Goal: Complete application form: Complete application form

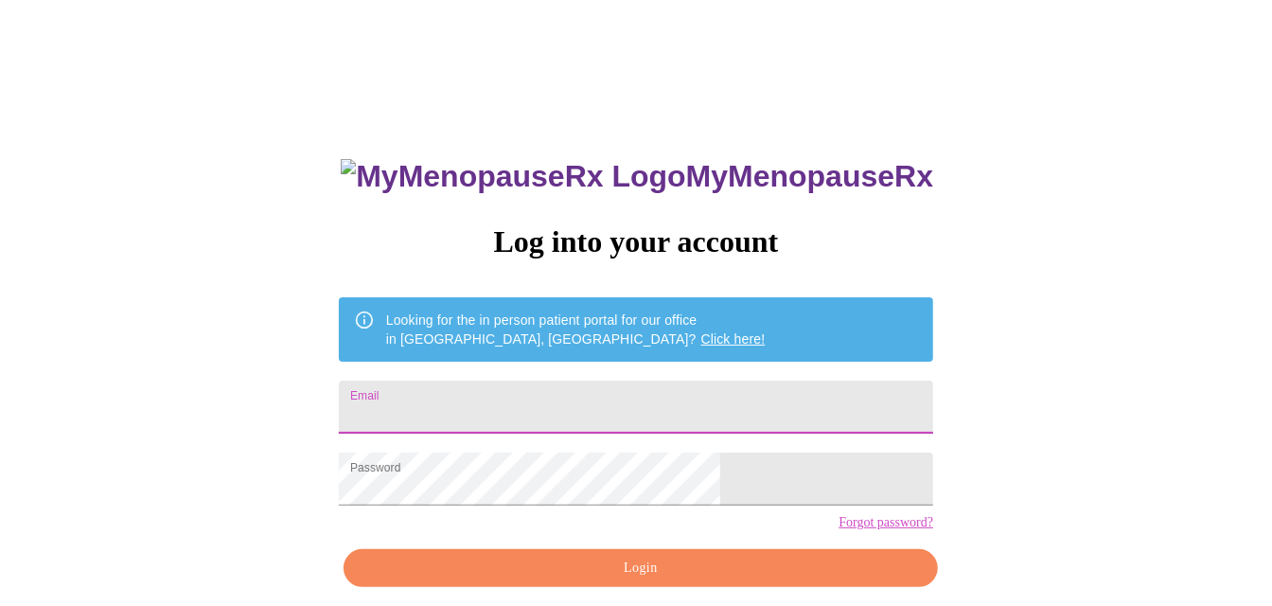
click at [552, 392] on input "Email" at bounding box center [636, 406] width 594 height 53
type input "[EMAIL_ADDRESS][DOMAIN_NAME]"
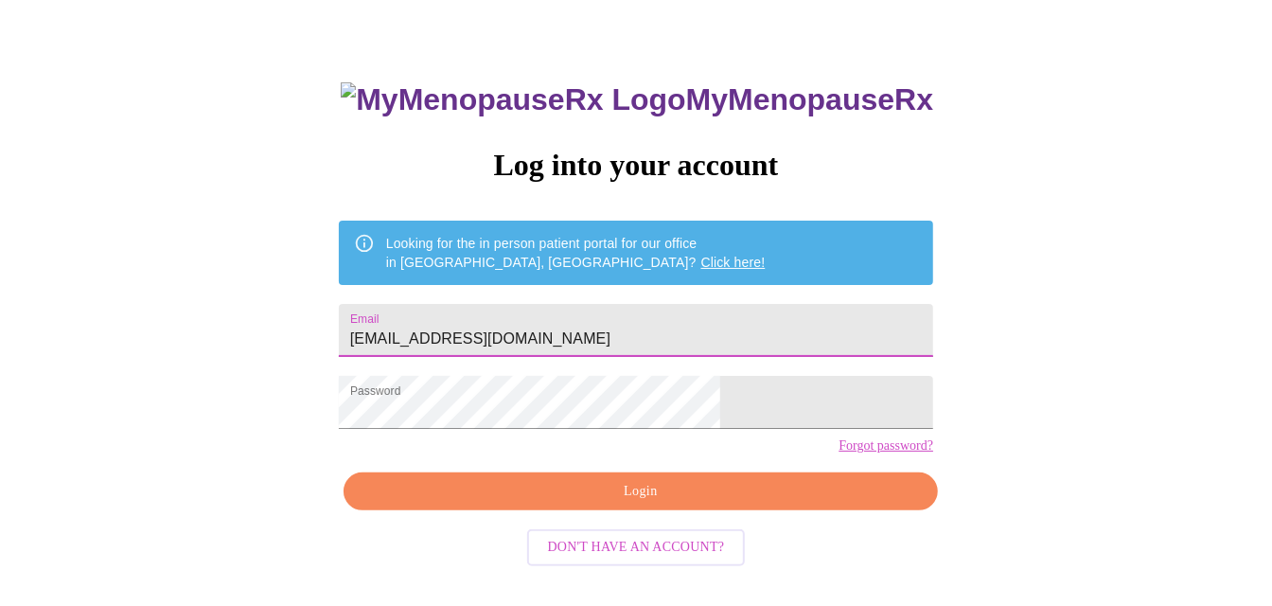
click at [614, 503] on span "Login" at bounding box center [640, 492] width 551 height 24
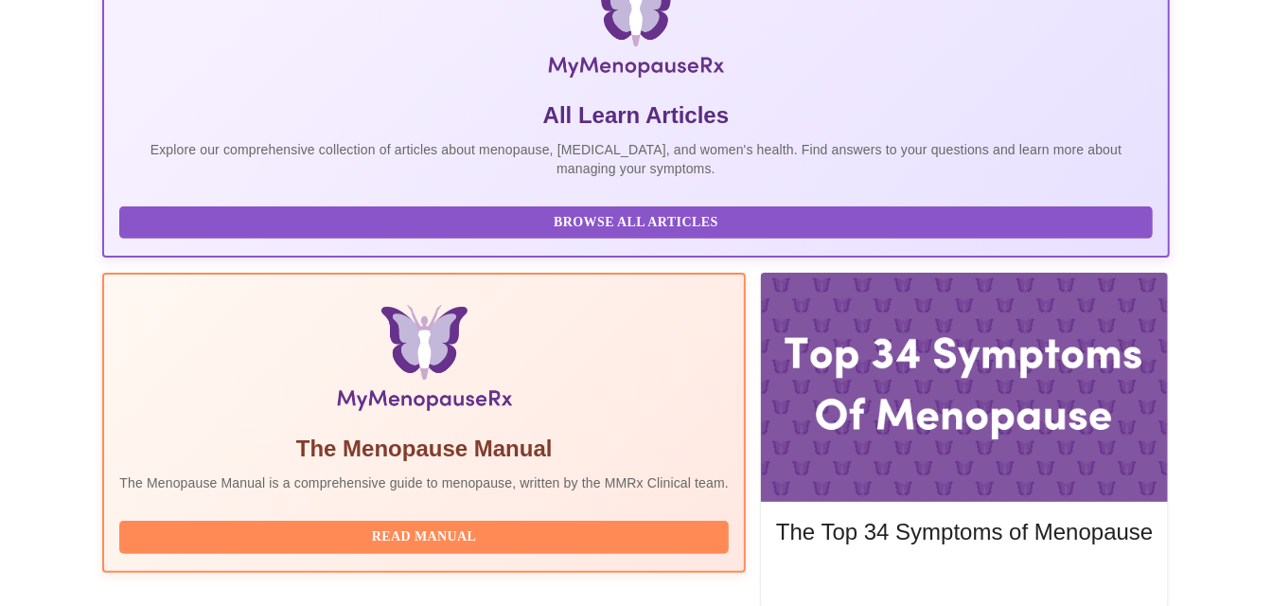
scroll to position [454, 0]
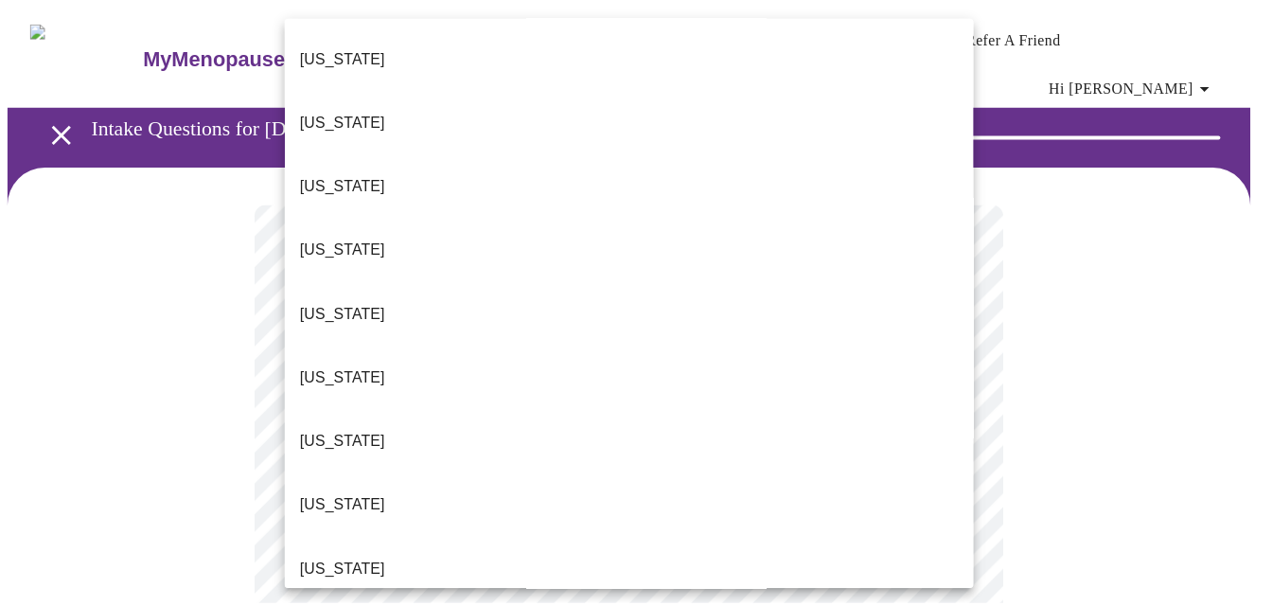
scroll to position [94, 0]
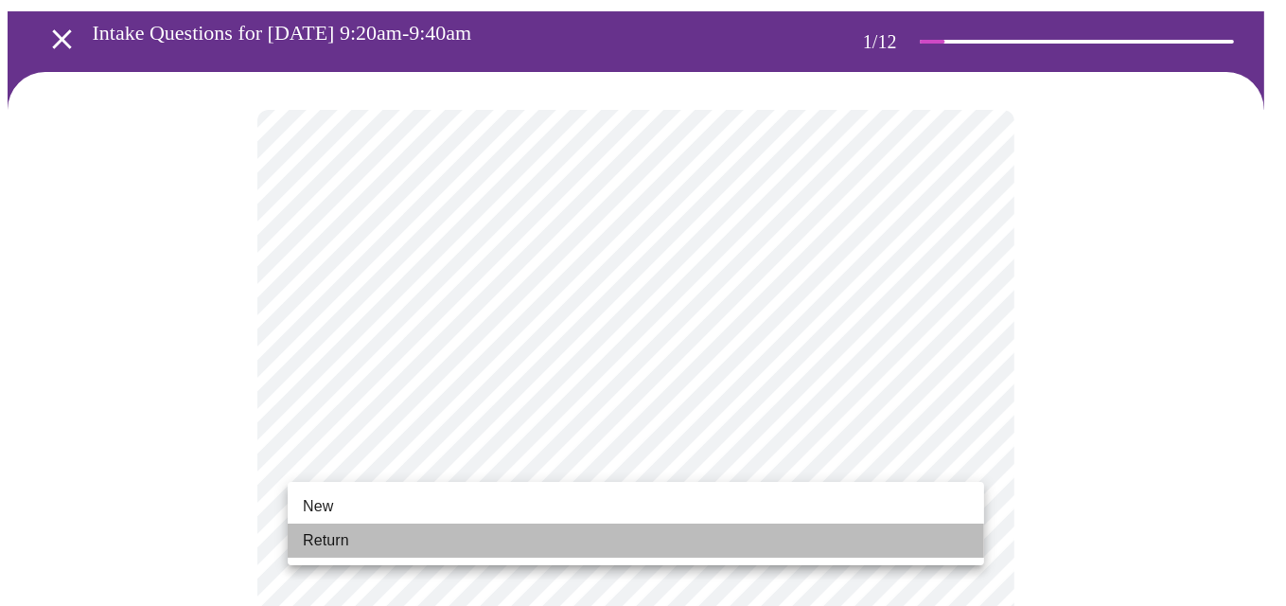
click at [394, 530] on li "Return" at bounding box center [636, 540] width 696 height 34
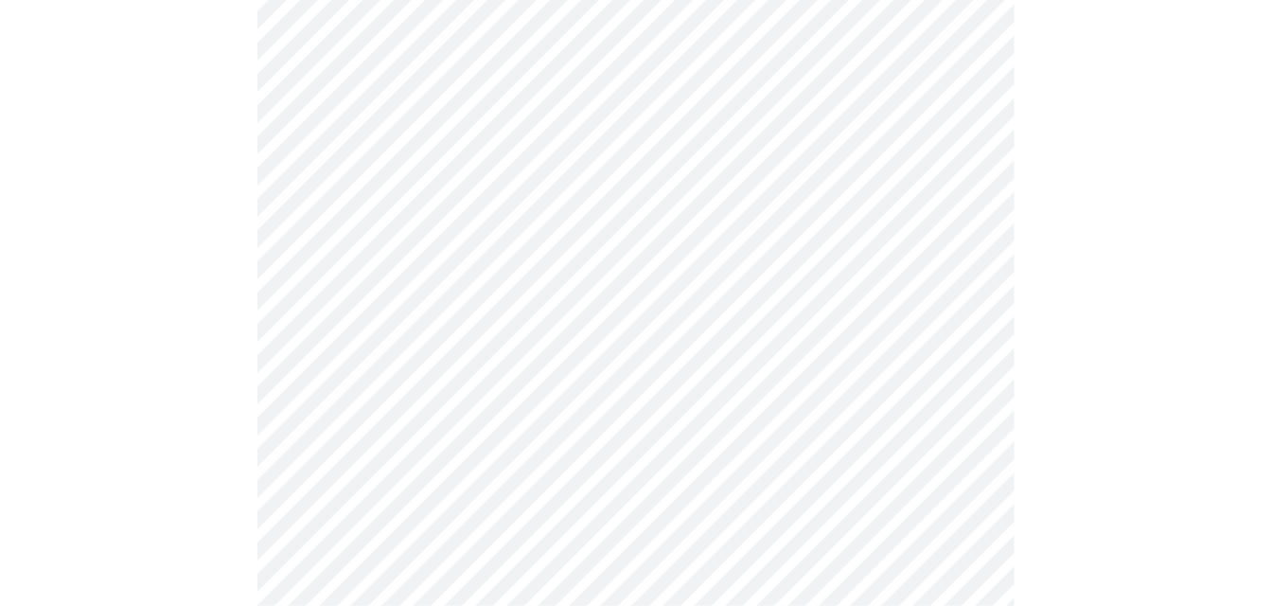
scroll to position [568, 0]
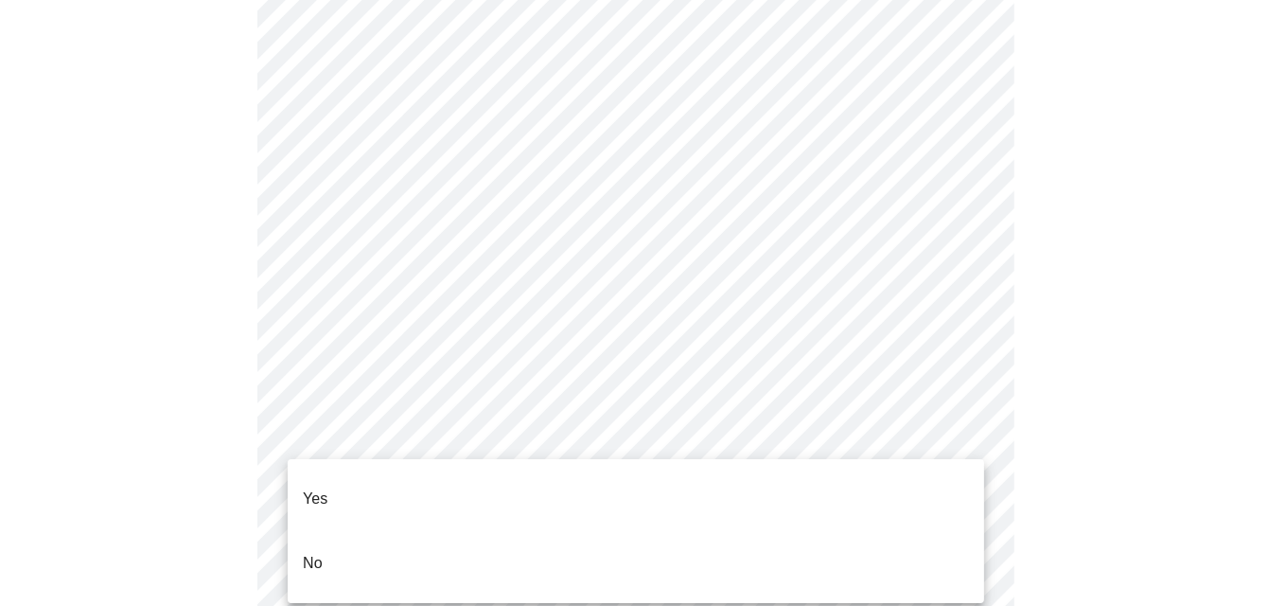
click at [484, 431] on body "MyMenopauseRx Appointments Messaging Labs Uploads Medications Community Refer a…" at bounding box center [643, 612] width 1271 height 2344
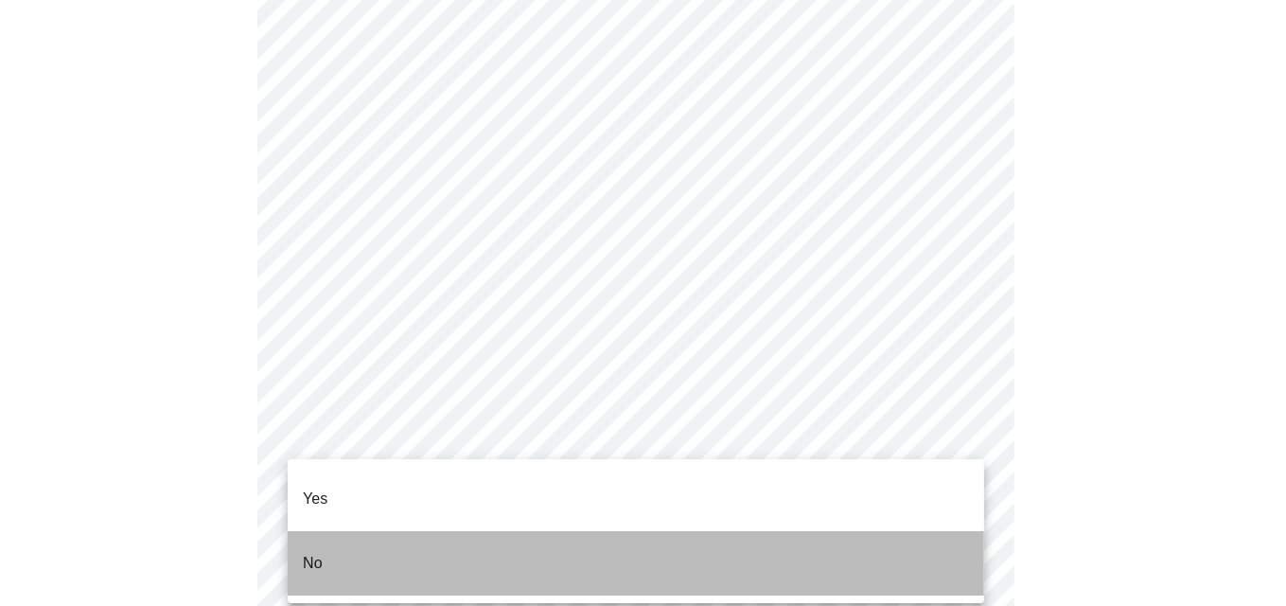
click at [339, 534] on li "No" at bounding box center [636, 563] width 696 height 64
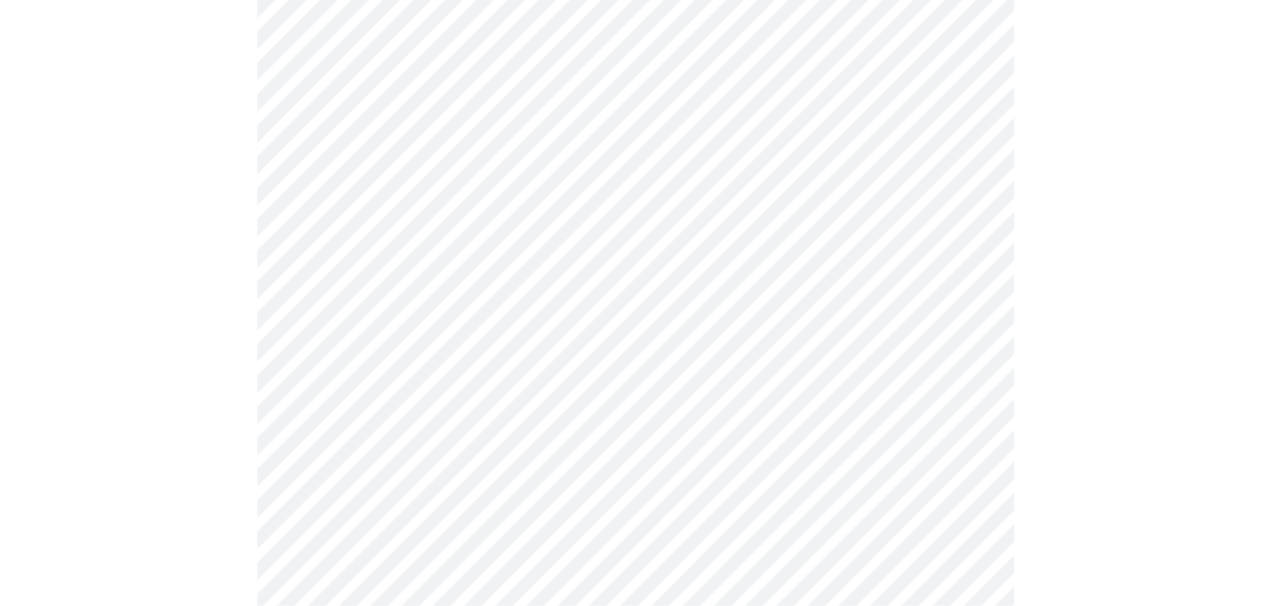
scroll to position [757, 0]
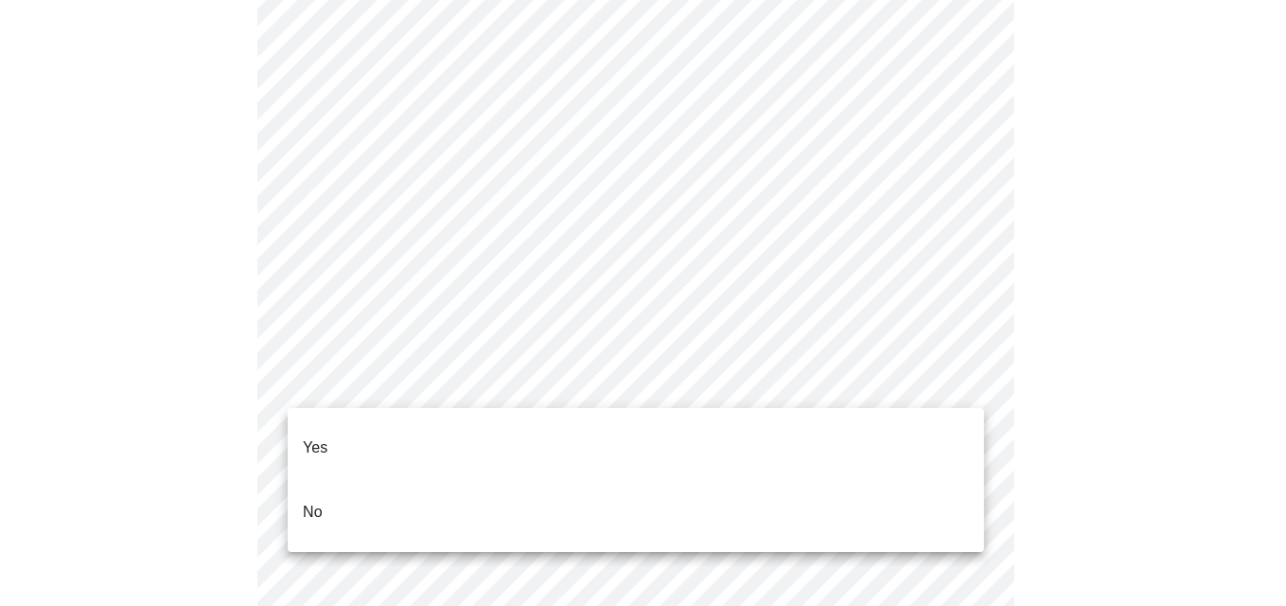
click at [468, 390] on body "MyMenopauseRx Appointments Messaging Labs Uploads Medications Community Refer a…" at bounding box center [643, 417] width 1271 height 2332
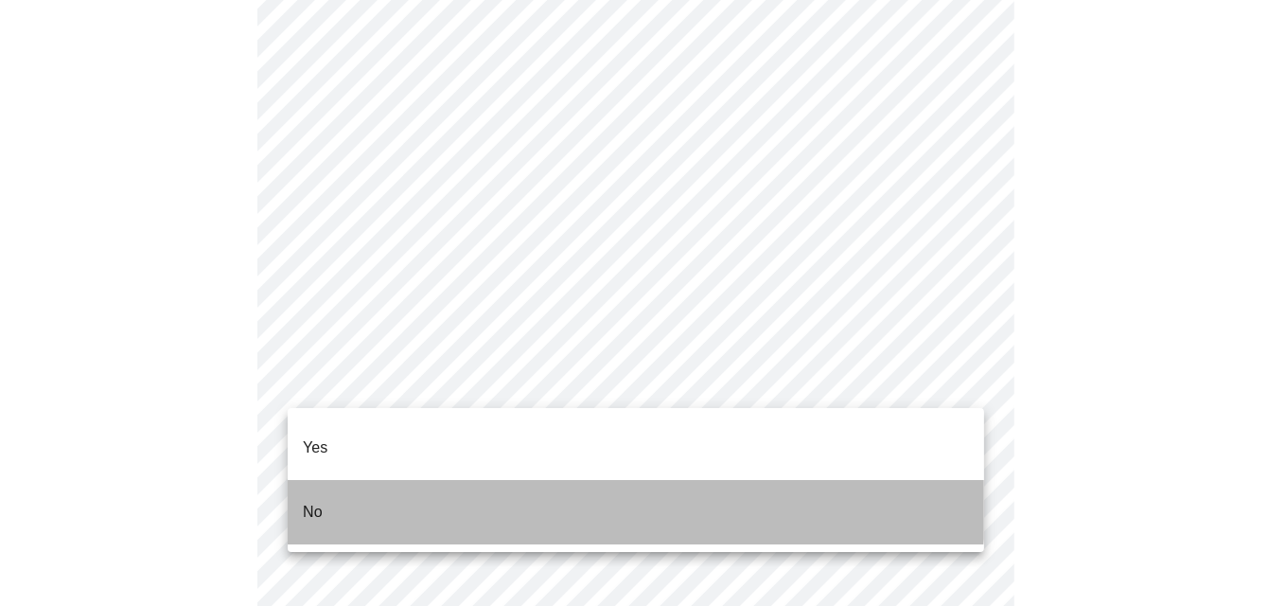
click at [386, 480] on li "No" at bounding box center [636, 512] width 696 height 64
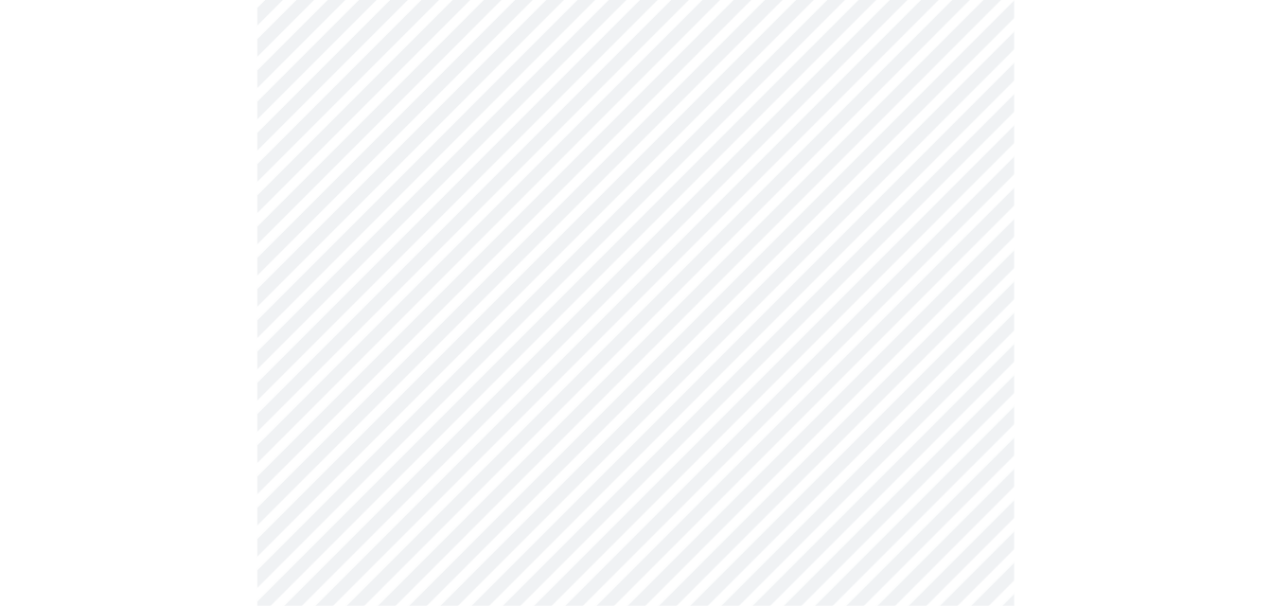
scroll to position [852, 0]
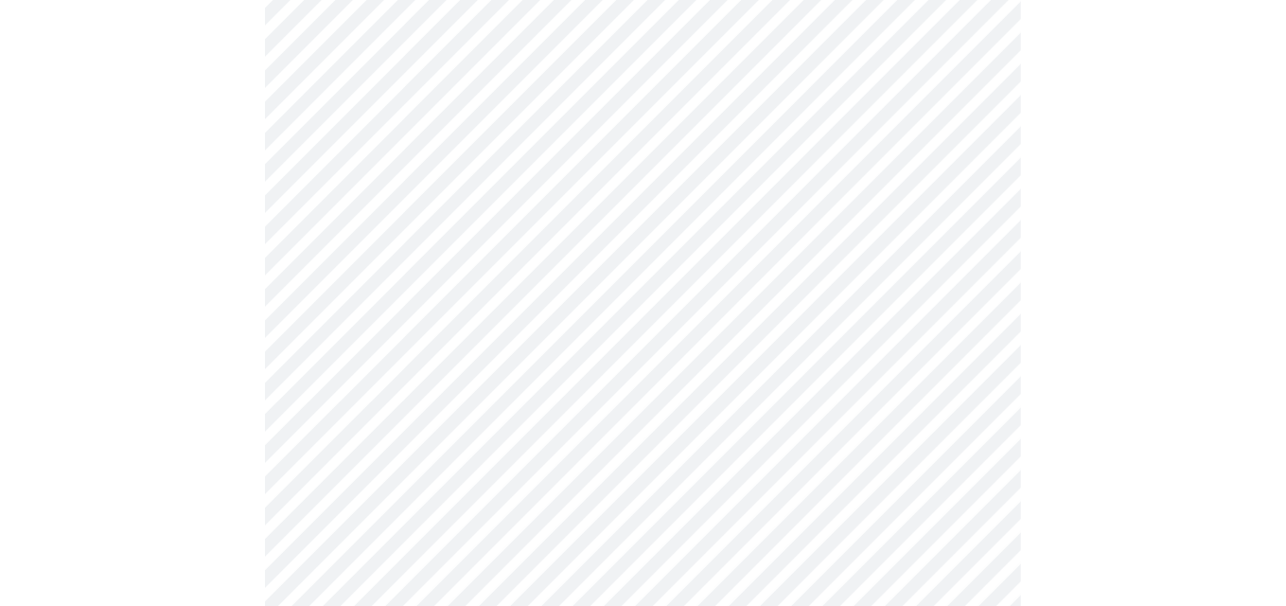
click at [428, 441] on body "MyMenopauseRx Appointments Messaging Labs Uploads Medications Community Refer a…" at bounding box center [643, 317] width 1271 height 2322
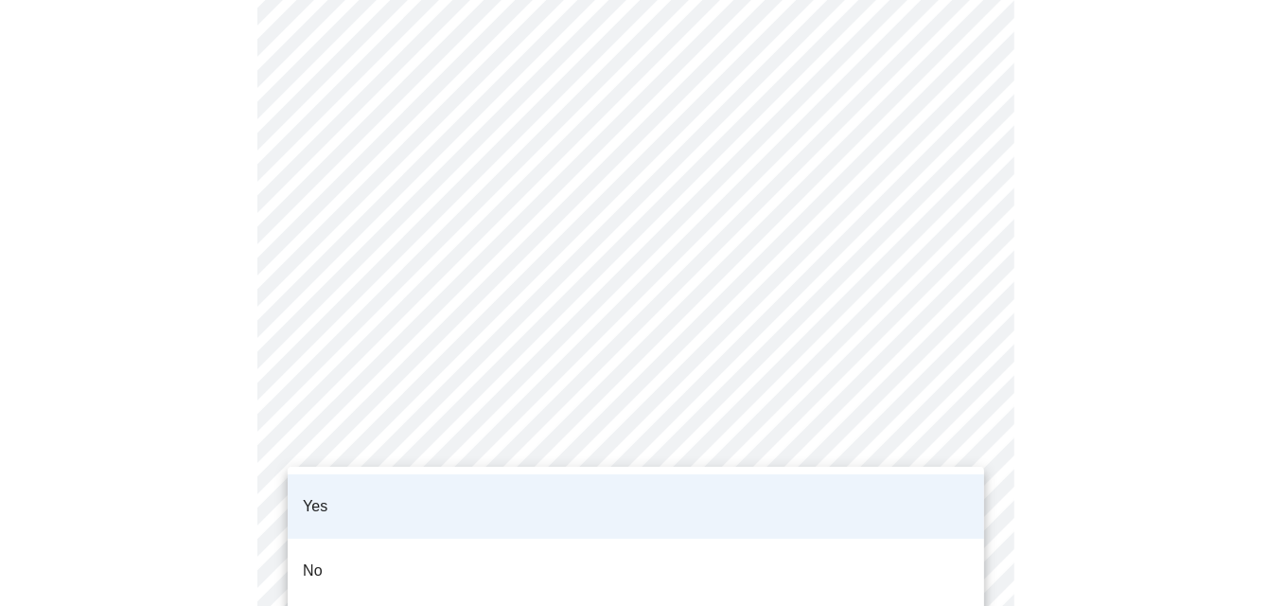
click at [414, 313] on div at bounding box center [643, 303] width 1286 height 606
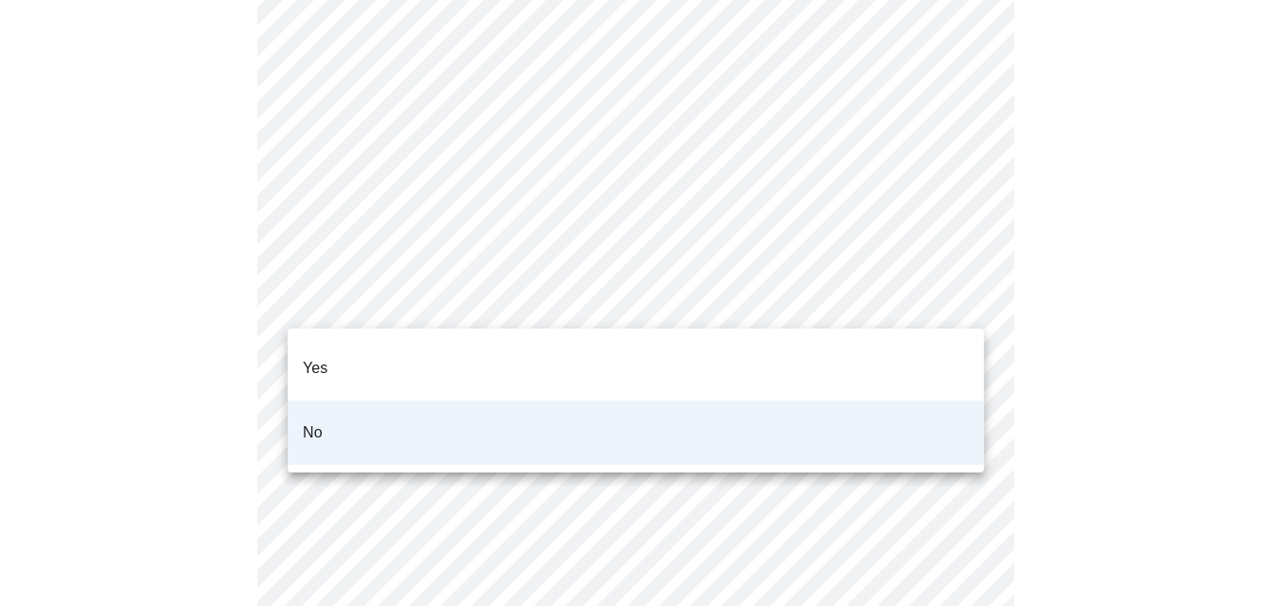
click at [418, 297] on body "MyMenopauseRx Appointments Messaging Labs Uploads Medications Community Refer a…" at bounding box center [643, 317] width 1271 height 2322
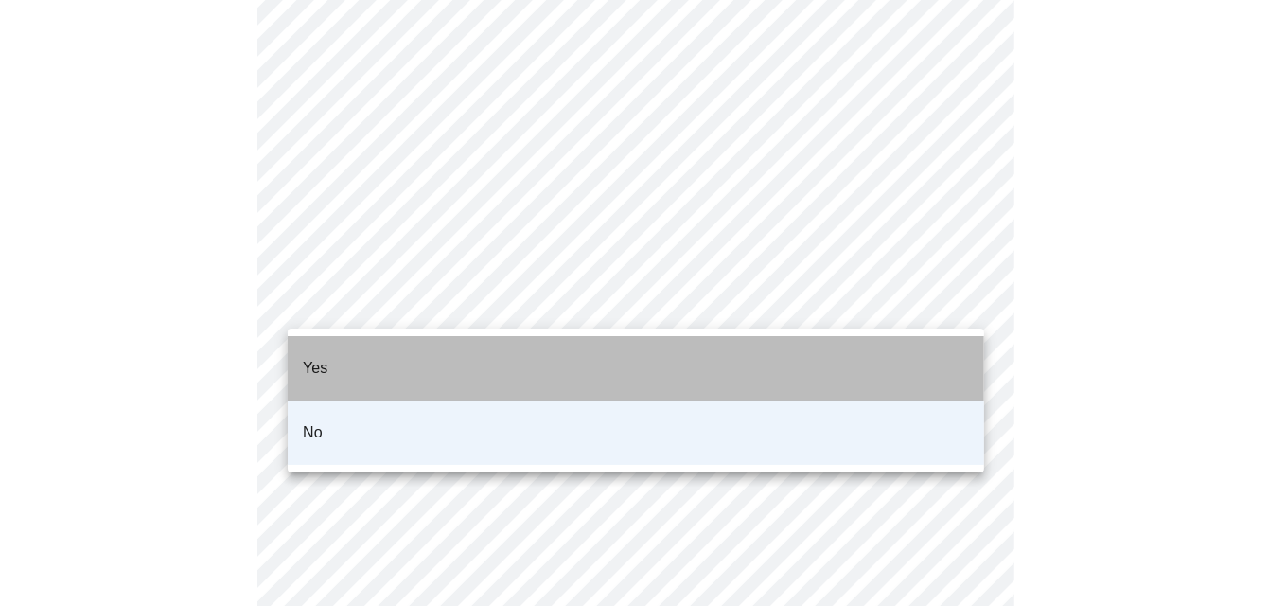
drag, startPoint x: 351, startPoint y: 353, endPoint x: 370, endPoint y: 357, distance: 19.3
click at [352, 353] on li "Yes" at bounding box center [636, 368] width 696 height 64
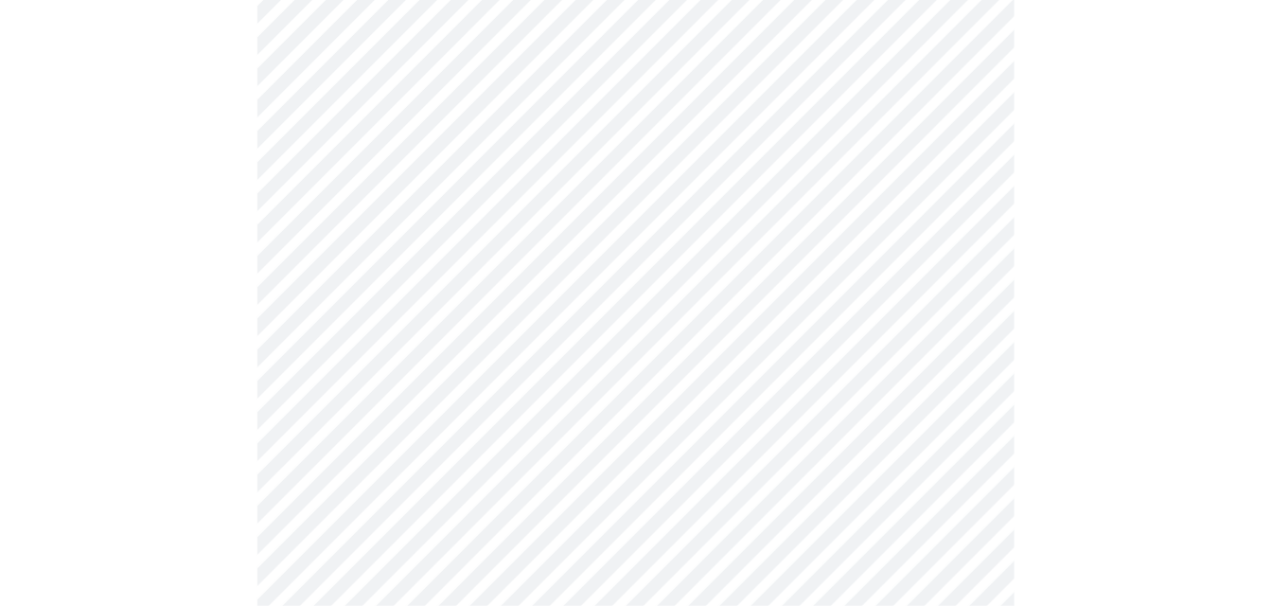
scroll to position [1041, 0]
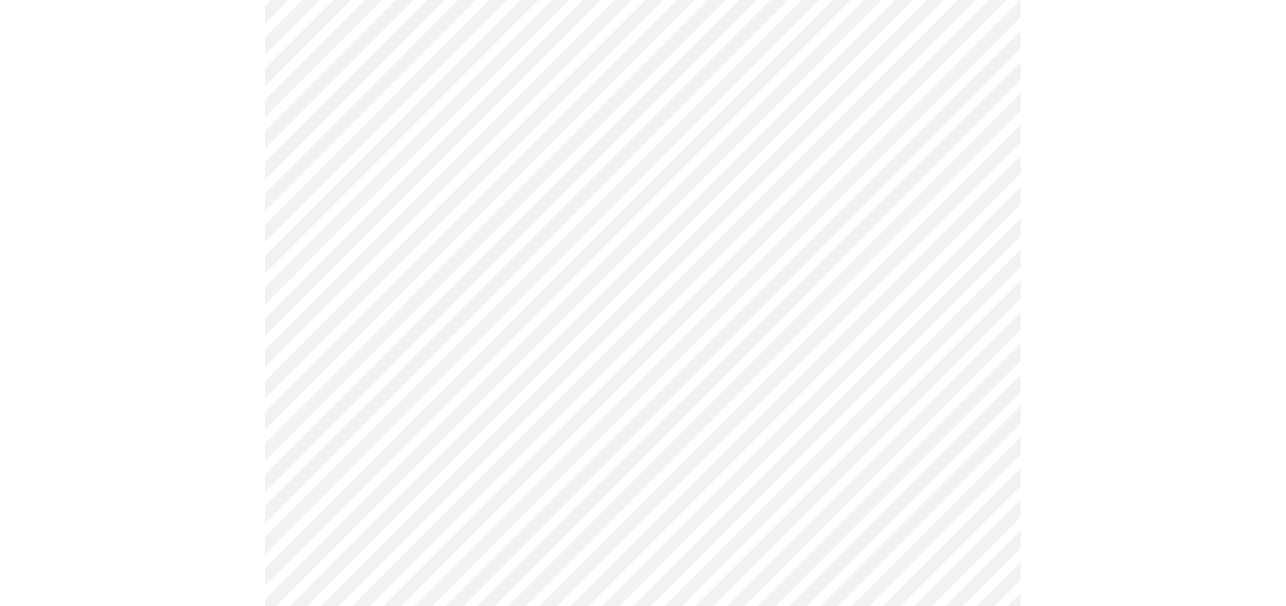
click at [501, 374] on body "MyMenopauseRx Appointments Messaging Labs Uploads Medications Community Refer a…" at bounding box center [643, 128] width 1271 height 2322
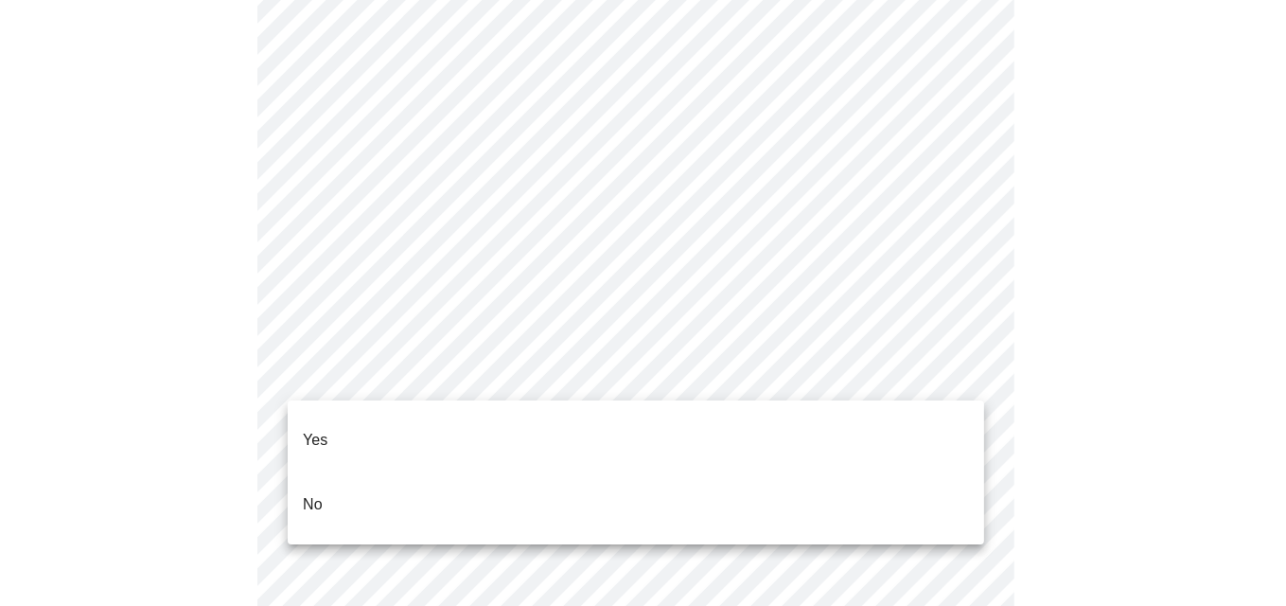
click at [344, 415] on li "Yes" at bounding box center [636, 440] width 696 height 64
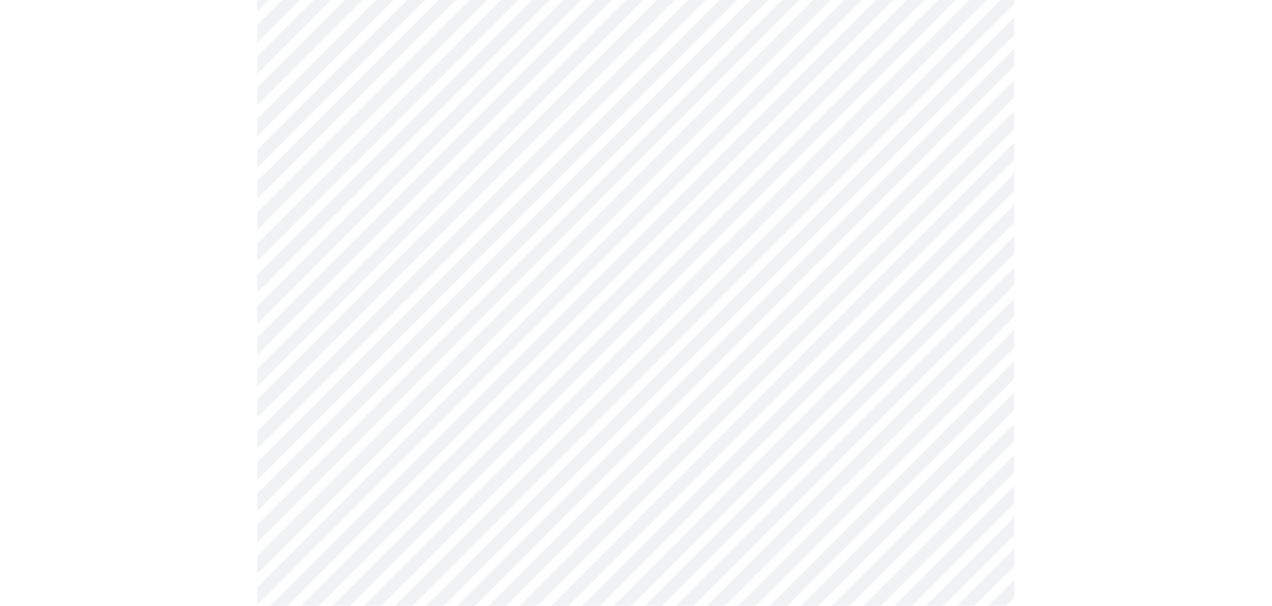
scroll to position [0, 0]
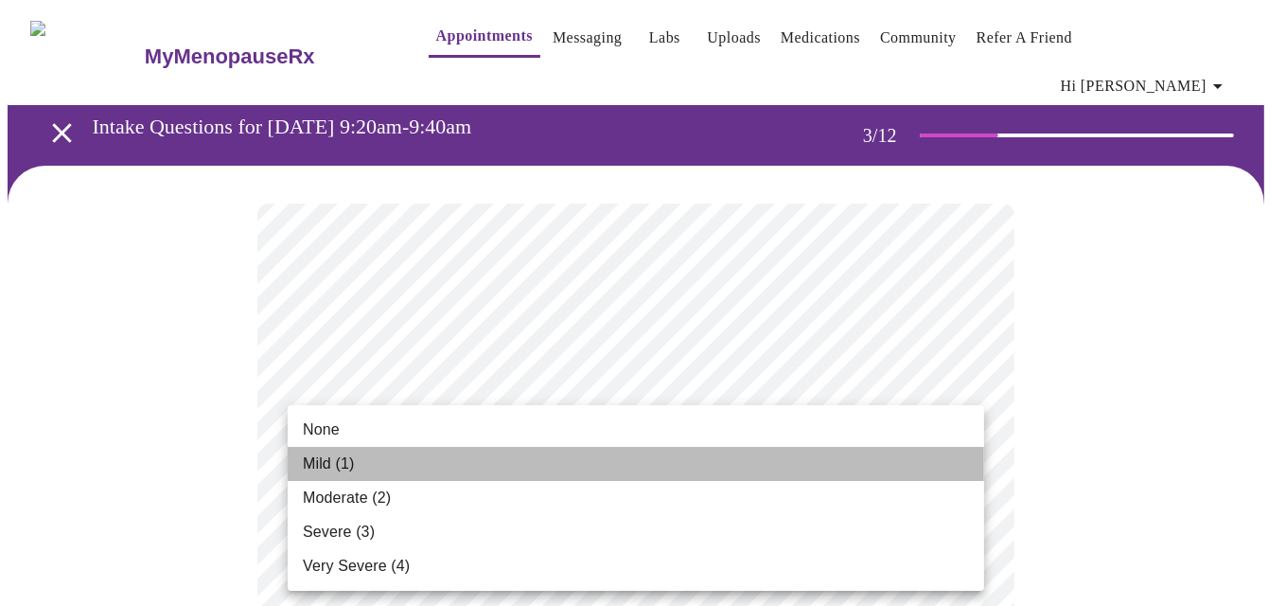
click at [322, 457] on span "Mild (1)" at bounding box center [329, 463] width 52 height 23
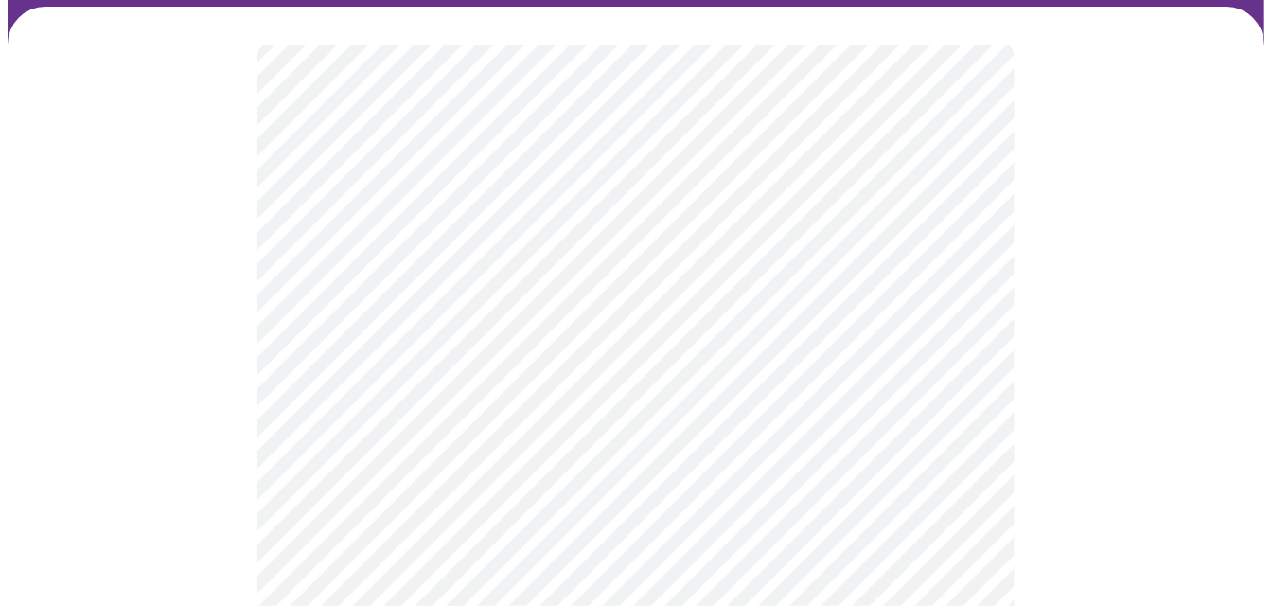
scroll to position [189, 0]
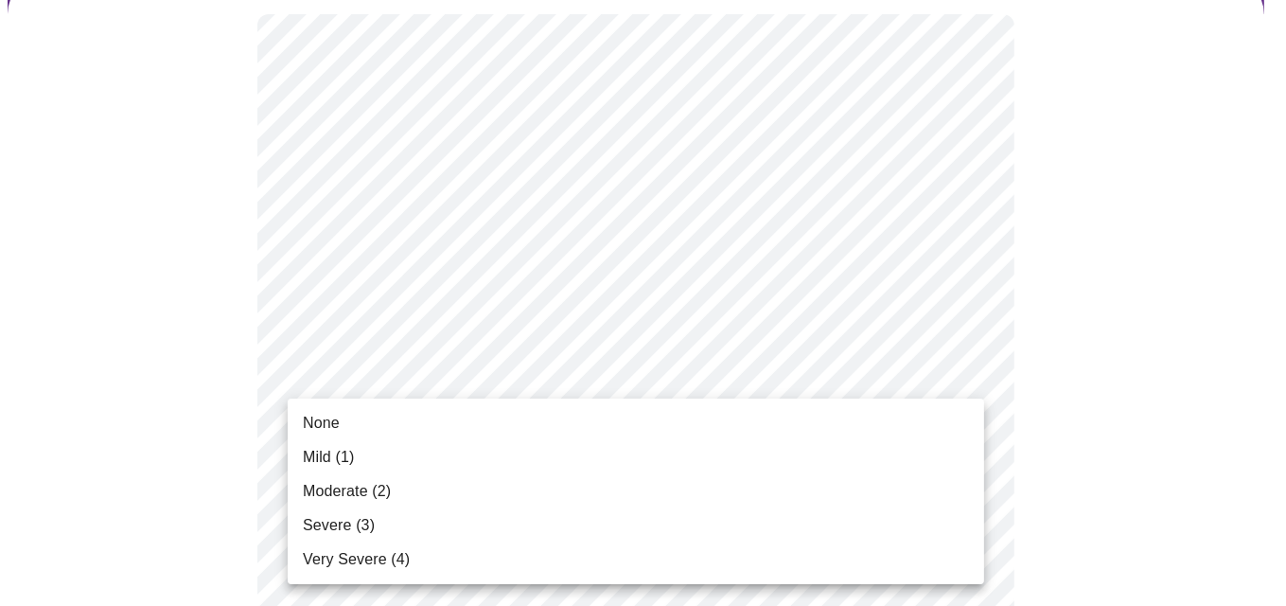
click at [373, 421] on li "None" at bounding box center [636, 423] width 696 height 34
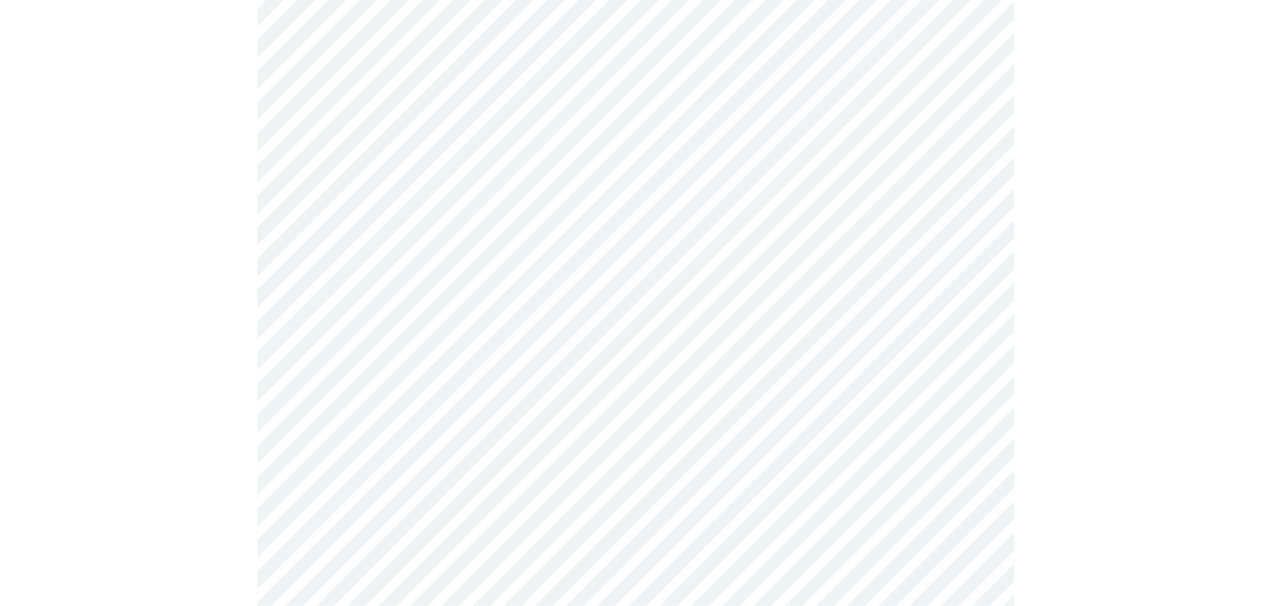
scroll to position [284, 0]
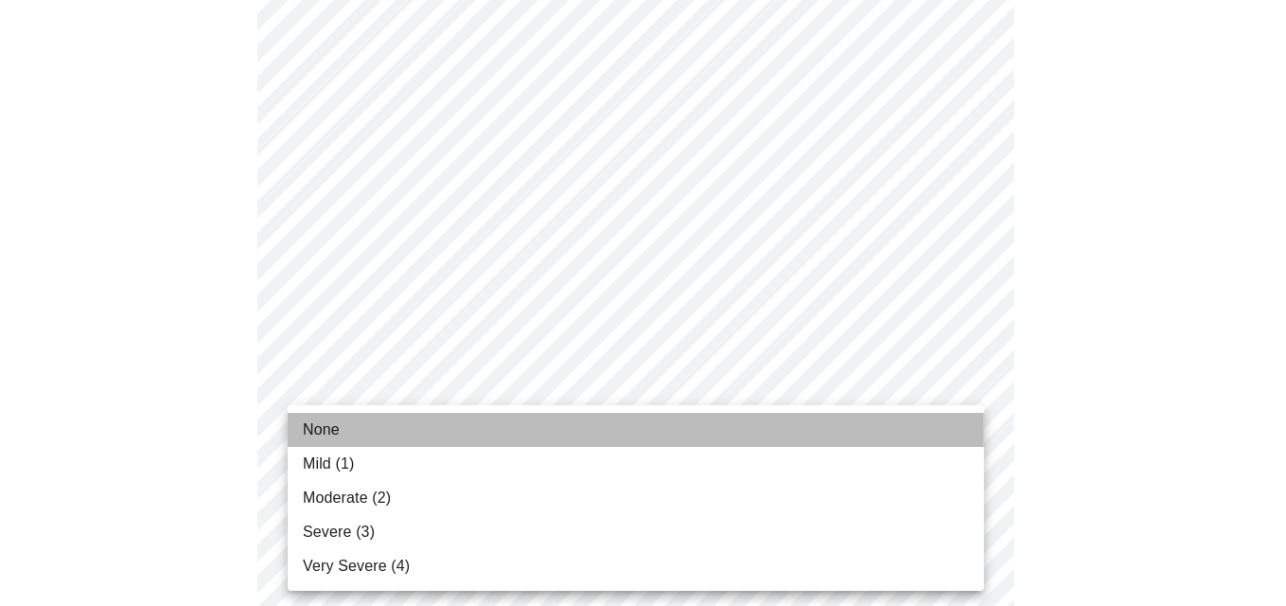
click at [395, 430] on li "None" at bounding box center [636, 430] width 696 height 34
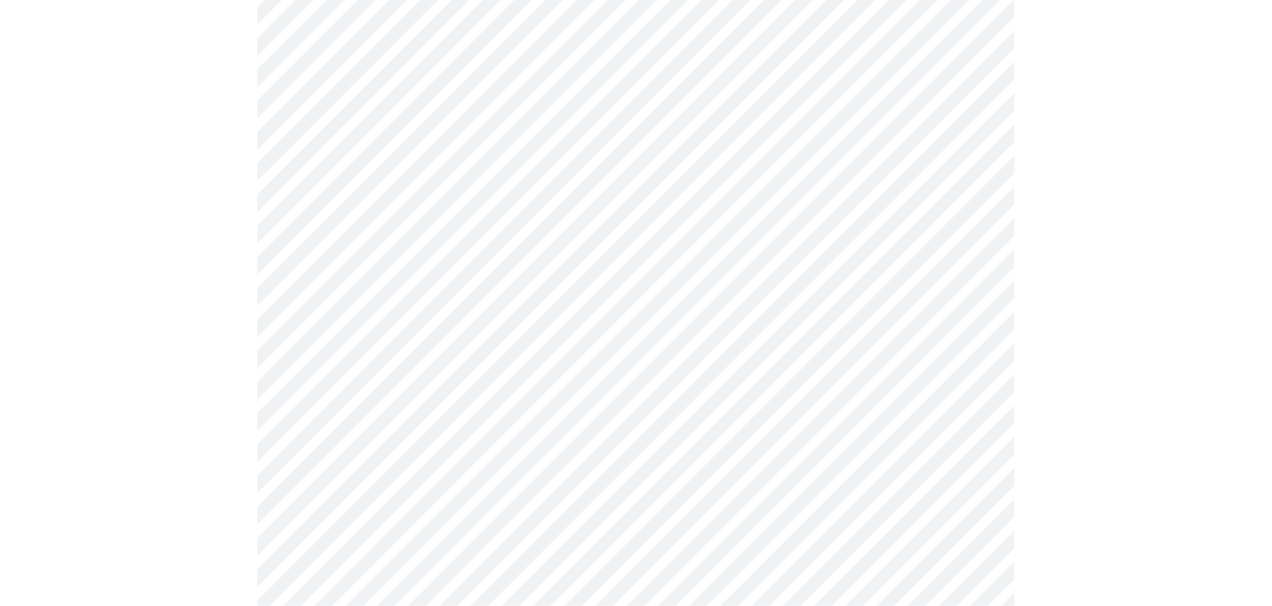
scroll to position [473, 0]
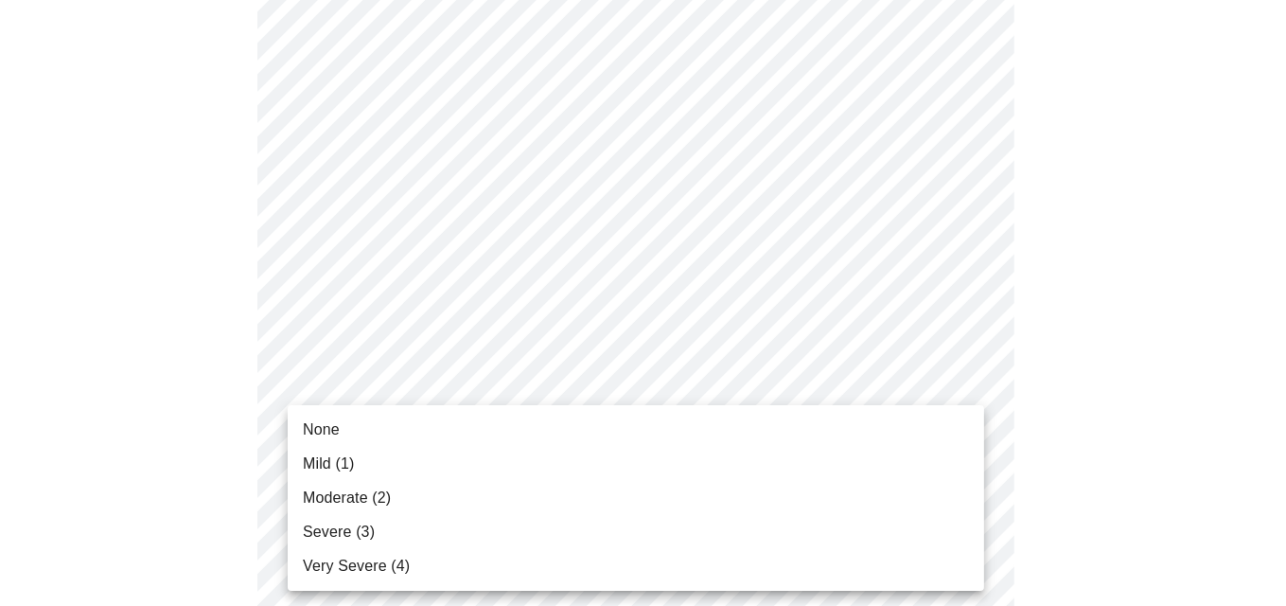
click at [404, 435] on li "None" at bounding box center [636, 430] width 696 height 34
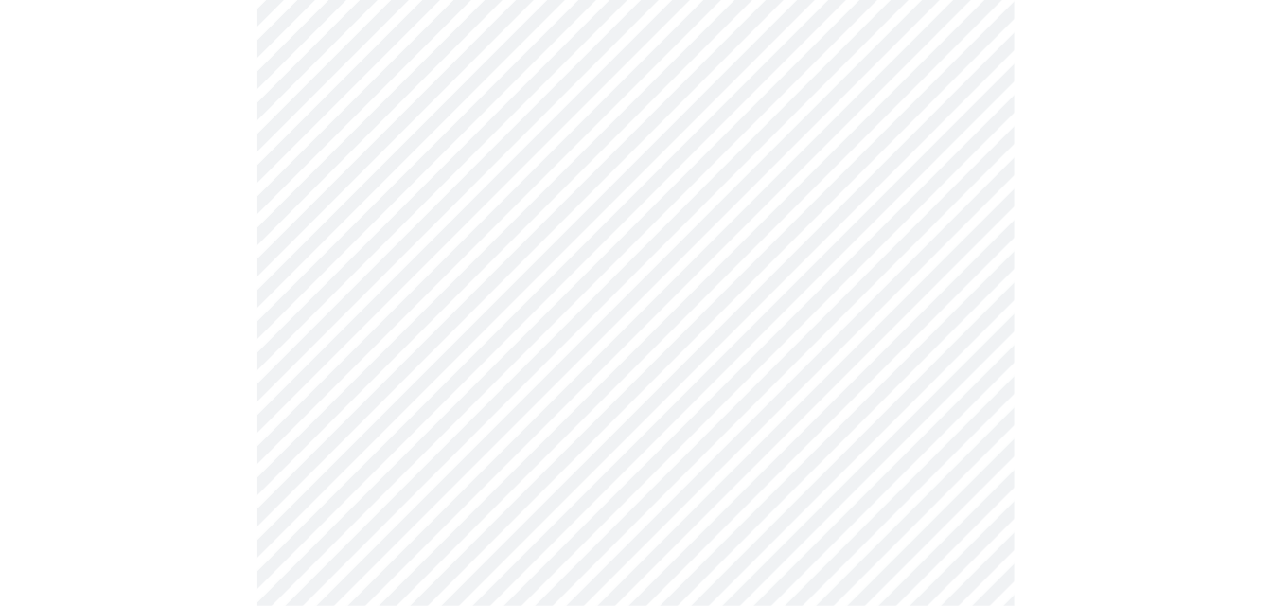
scroll to position [568, 0]
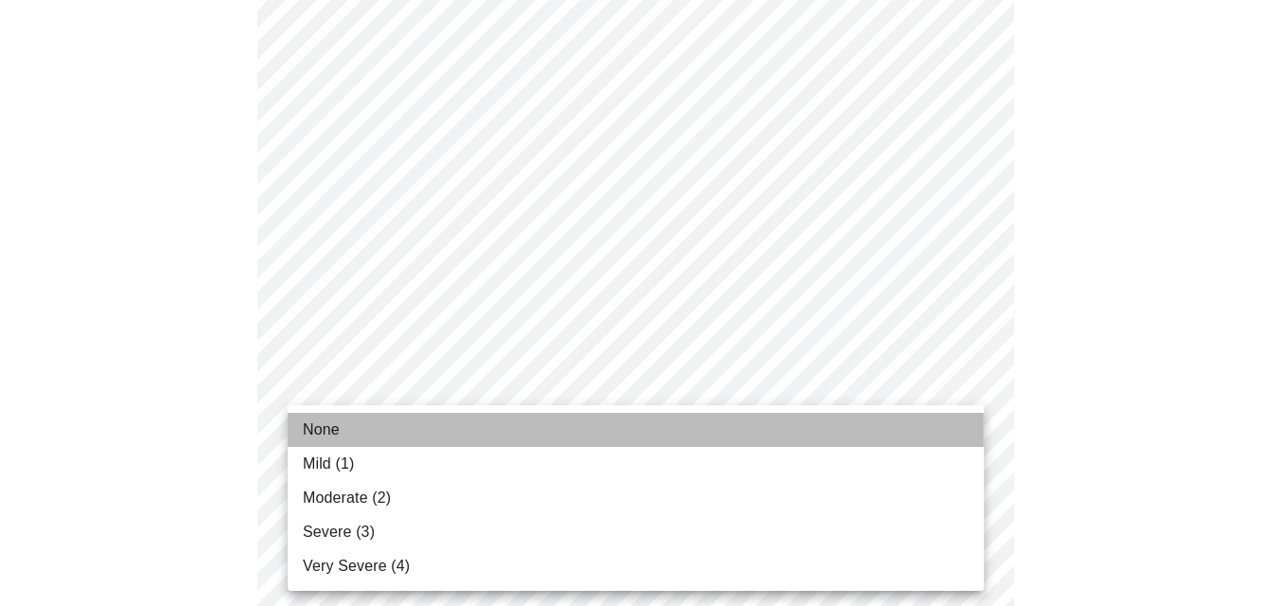
click at [425, 429] on li "None" at bounding box center [636, 430] width 696 height 34
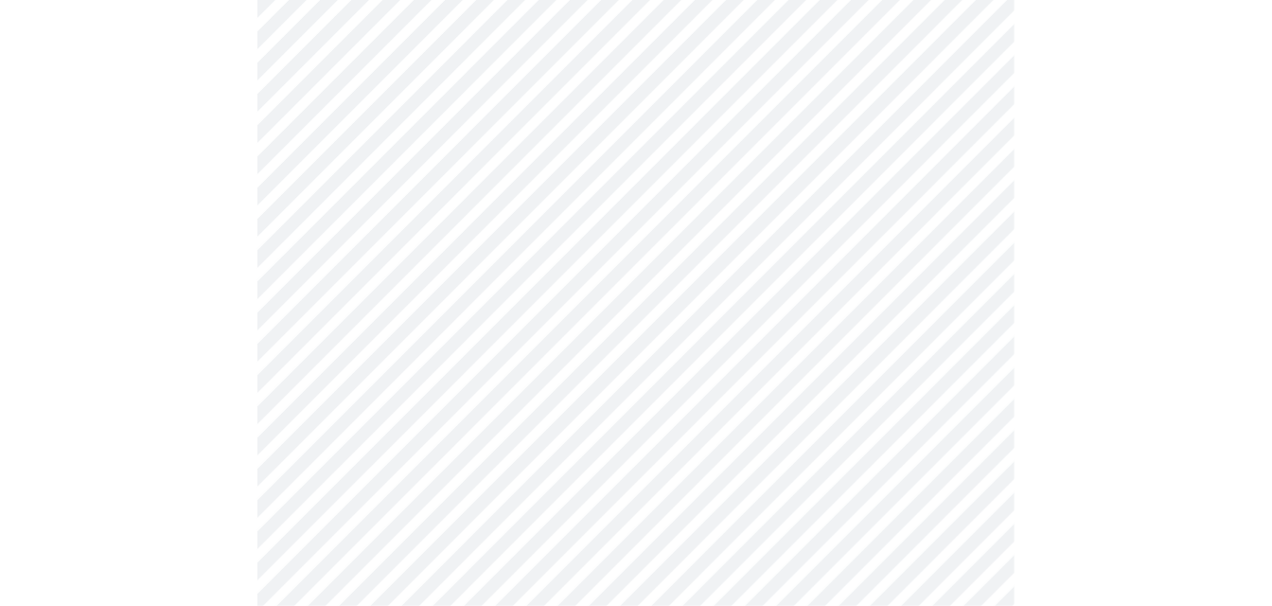
scroll to position [757, 0]
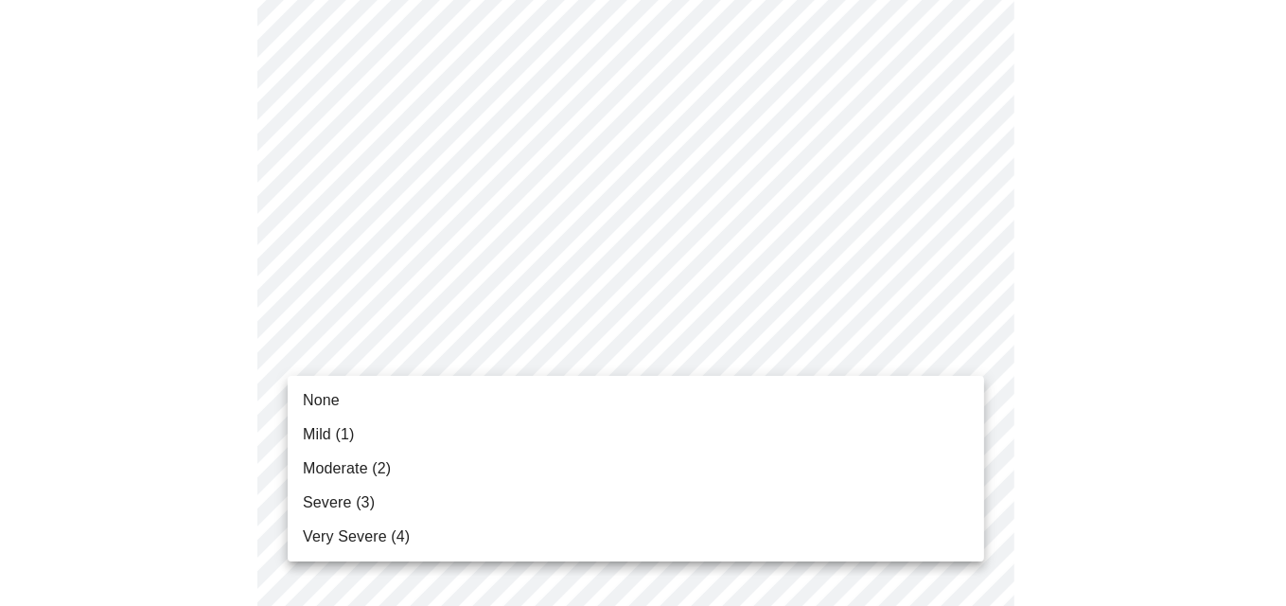
click at [464, 365] on body "MyMenopauseRx Appointments Messaging Labs Uploads Medications Community Refer a…" at bounding box center [643, 455] width 1271 height 2409
click at [420, 396] on li "None" at bounding box center [636, 400] width 696 height 34
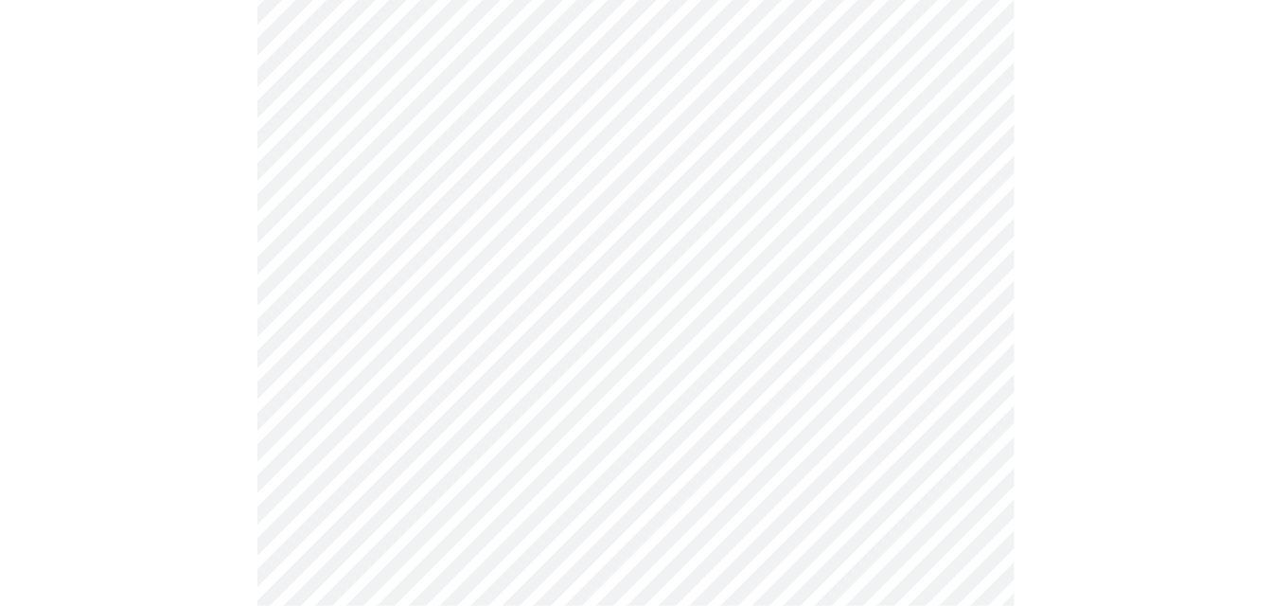
scroll to position [852, 0]
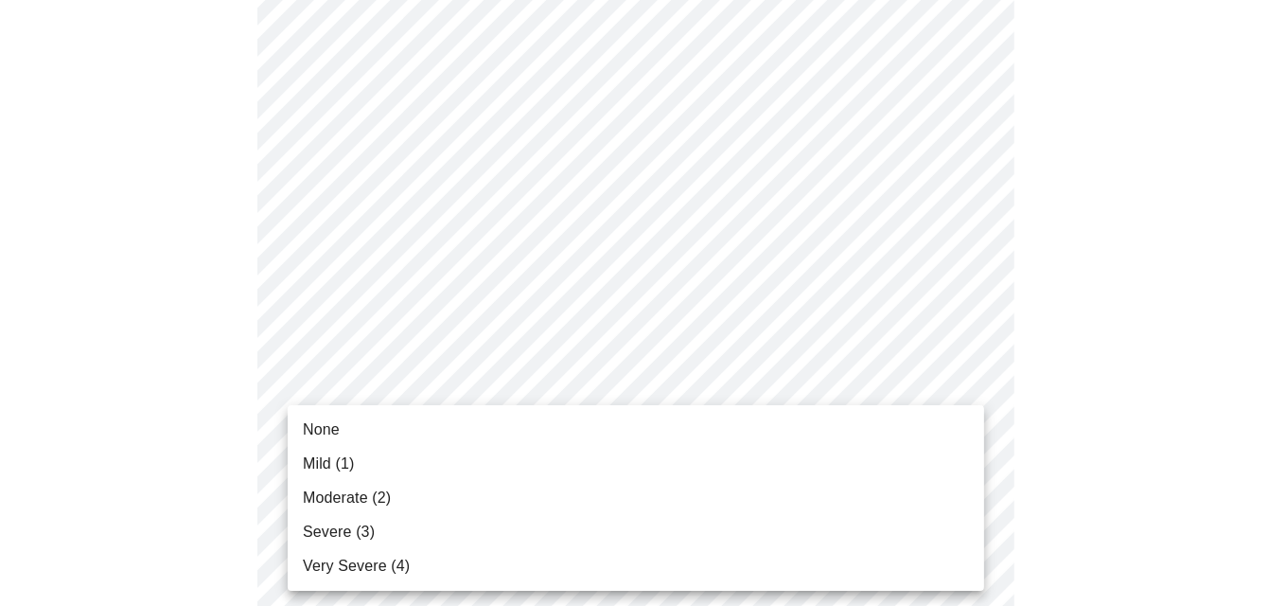
click at [529, 410] on body "MyMenopauseRx Appointments Messaging Labs Uploads Medications Community Refer a…" at bounding box center [643, 347] width 1271 height 2383
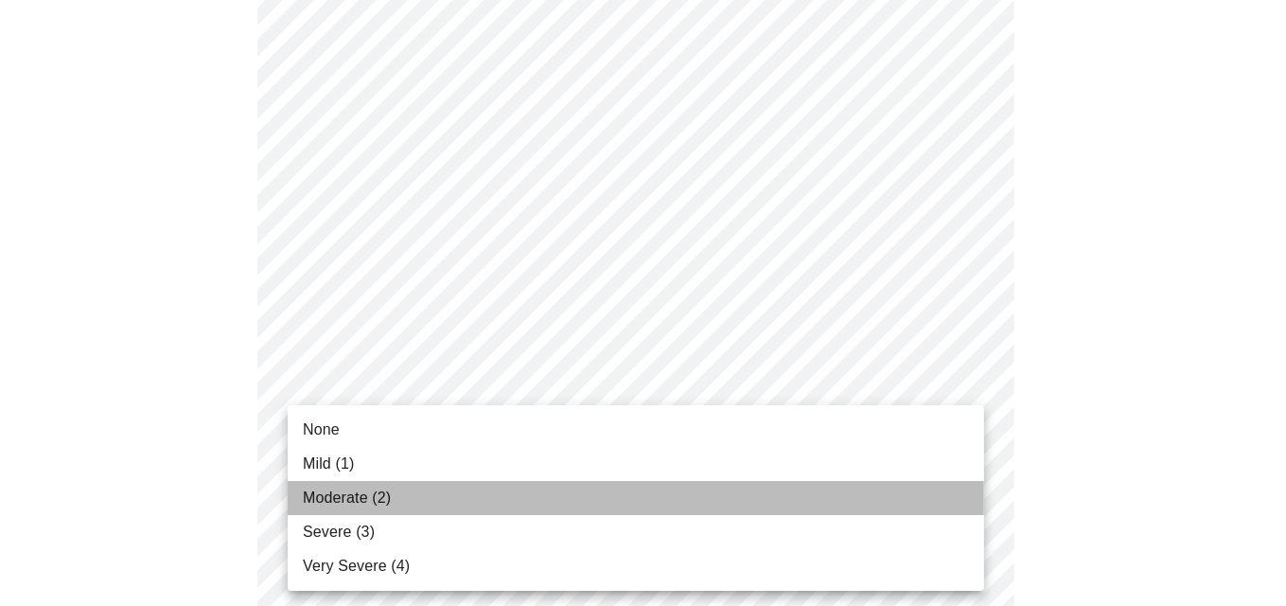
drag, startPoint x: 394, startPoint y: 492, endPoint x: 405, endPoint y: 487, distance: 12.3
click at [395, 491] on li "Moderate (2)" at bounding box center [636, 498] width 696 height 34
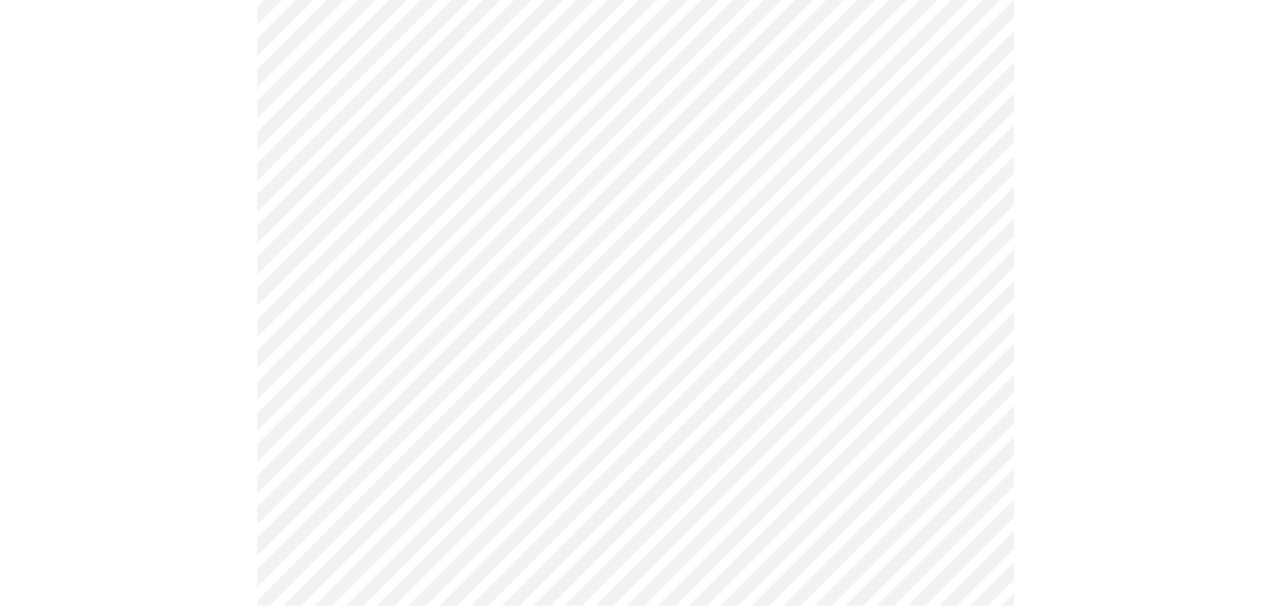
scroll to position [945, 0]
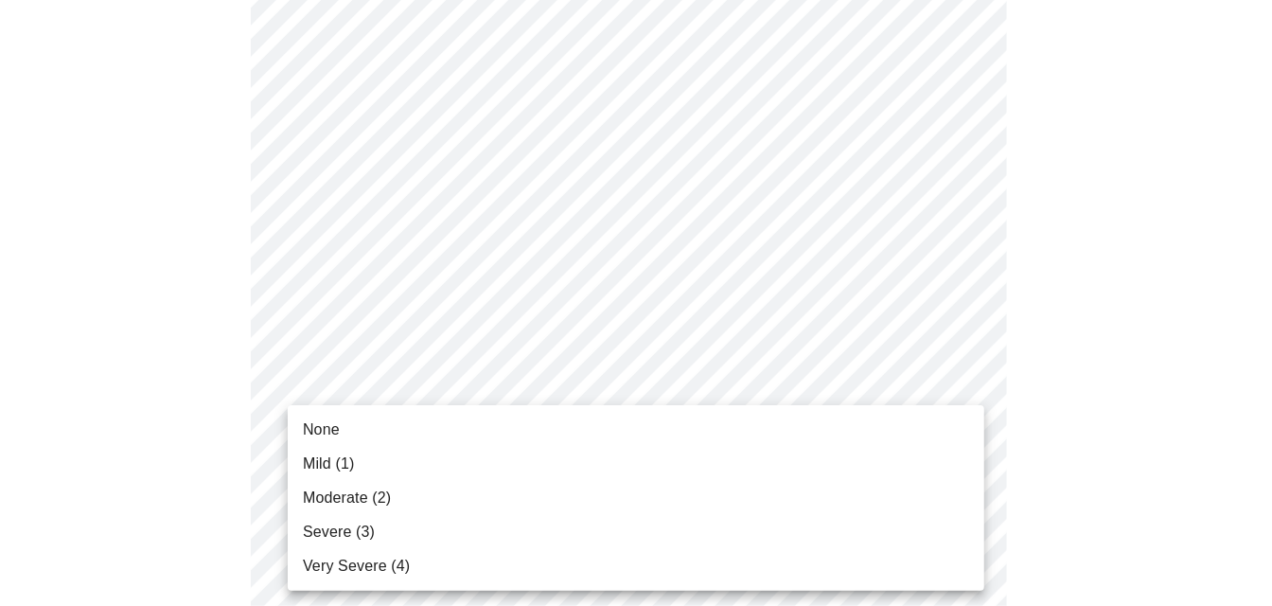
click at [456, 453] on body "MyMenopauseRx Appointments Messaging Labs Uploads Medications Community Refer a…" at bounding box center [636, 240] width 1257 height 2356
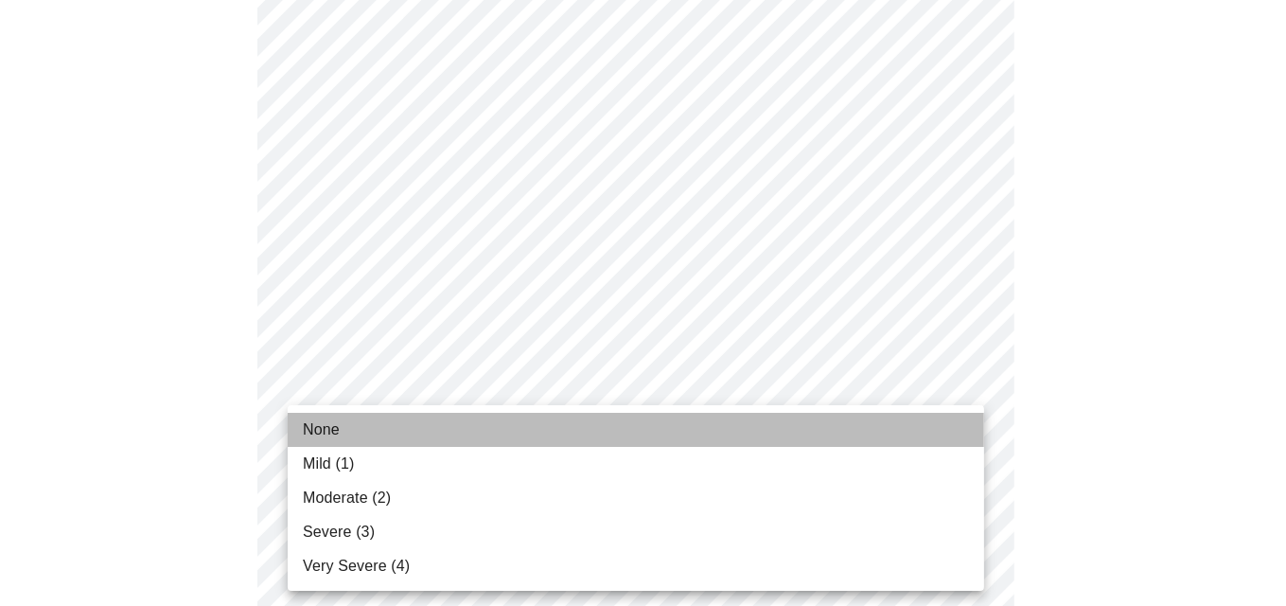
click at [444, 432] on li "None" at bounding box center [636, 430] width 696 height 34
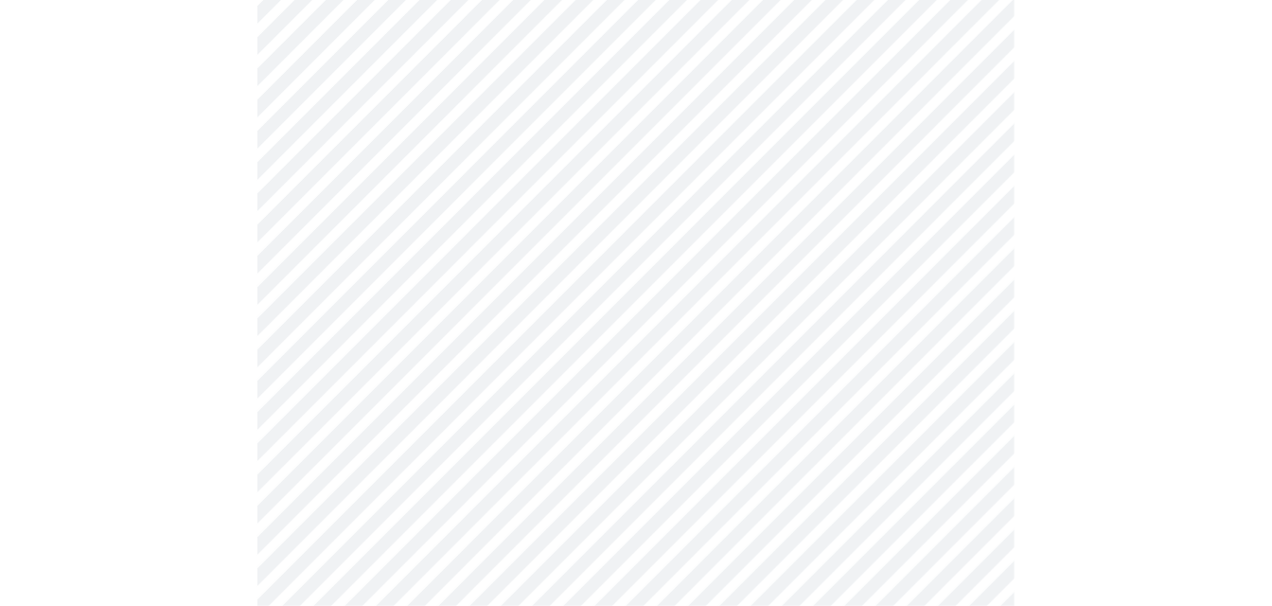
scroll to position [1135, 0]
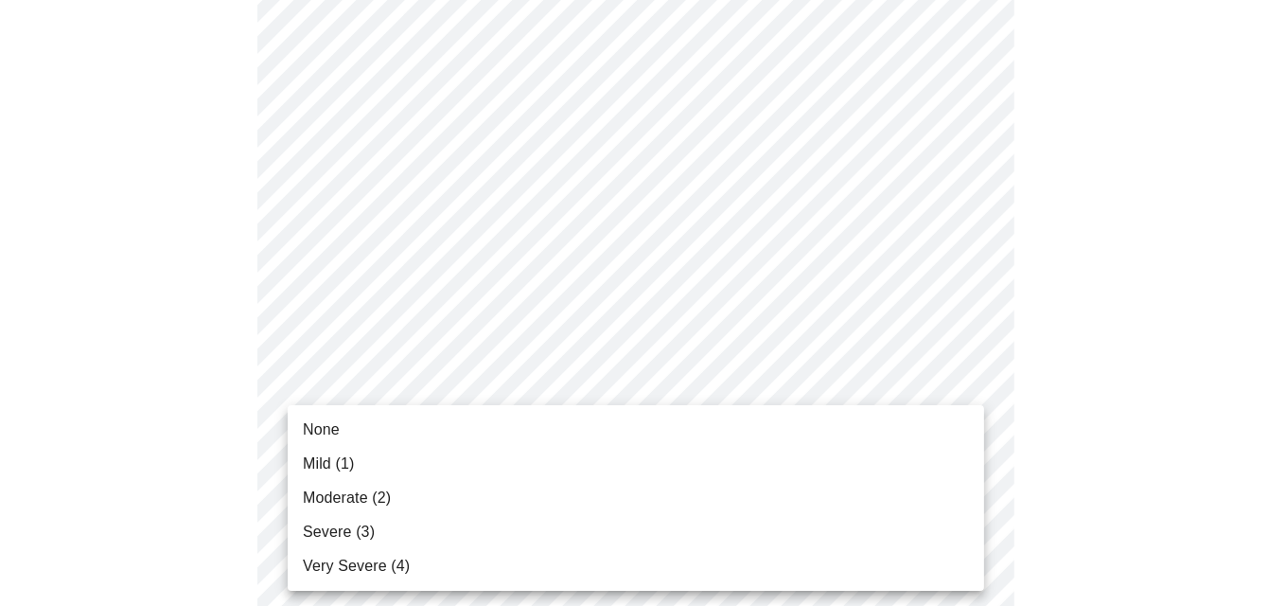
click at [468, 423] on body "MyMenopauseRx Appointments Messaging Labs Uploads Medications Community Refer a…" at bounding box center [643, 37] width 1271 height 2330
click at [459, 434] on li "None" at bounding box center [636, 430] width 696 height 34
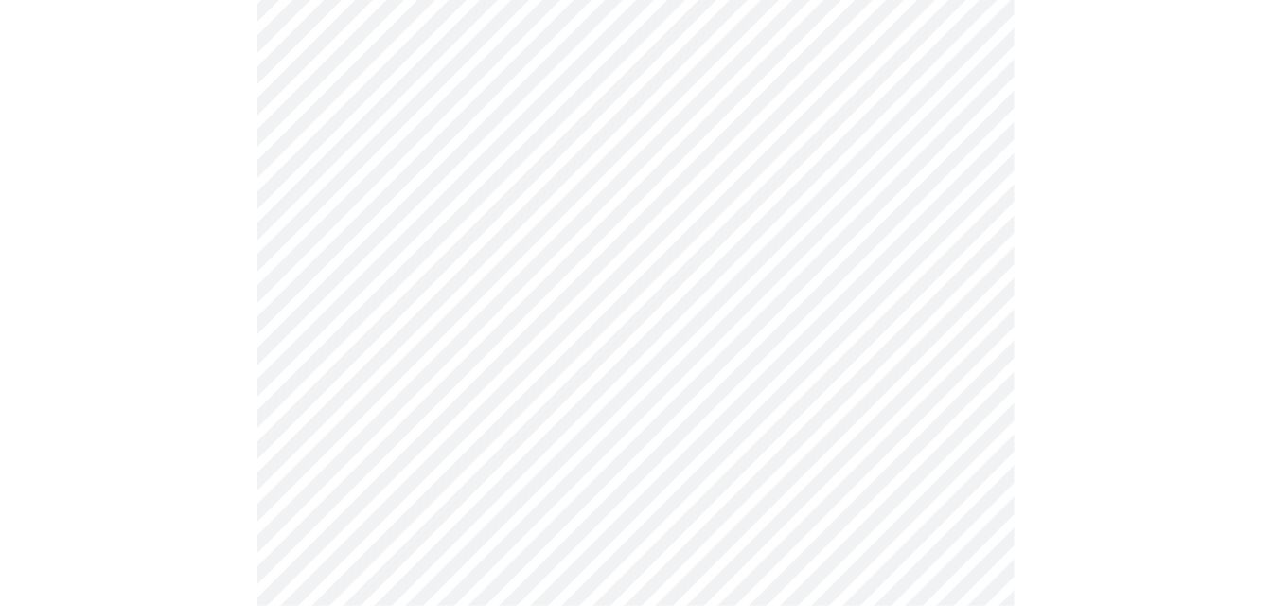
scroll to position [1229, 0]
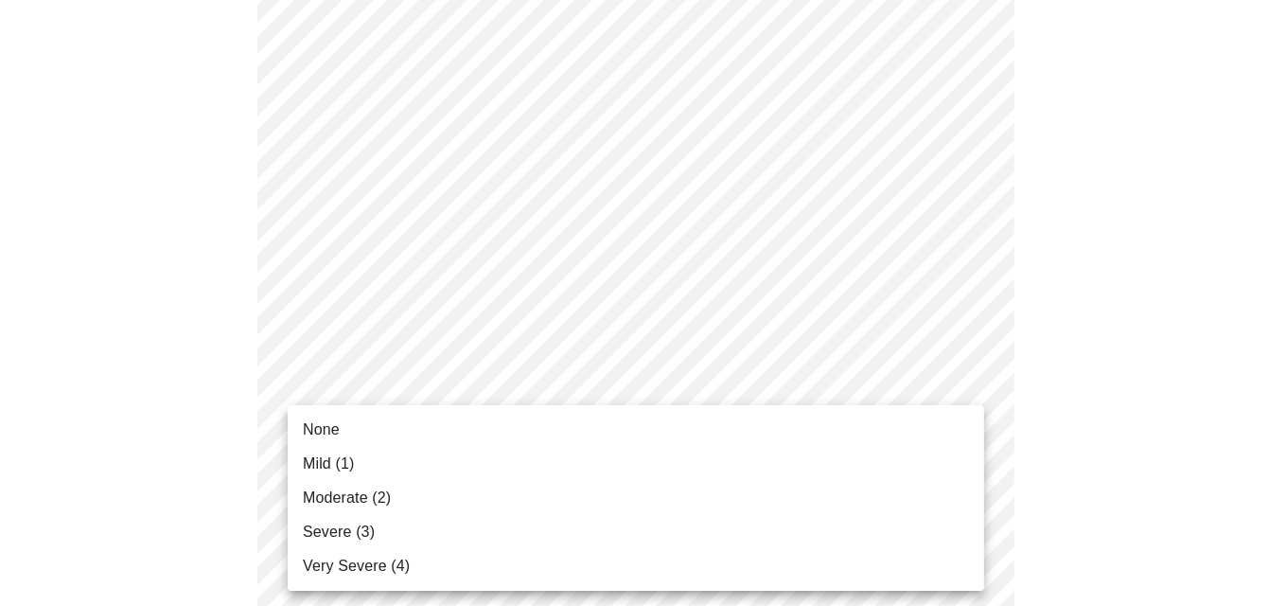
click at [441, 426] on li "None" at bounding box center [636, 430] width 696 height 34
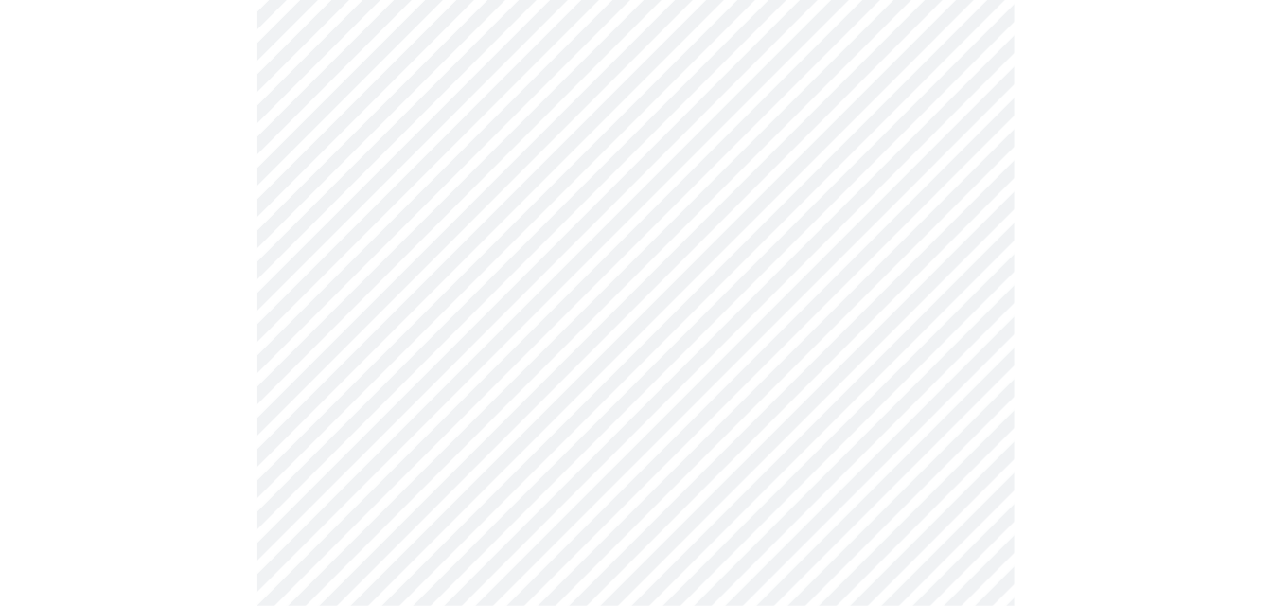
scroll to position [1419, 0]
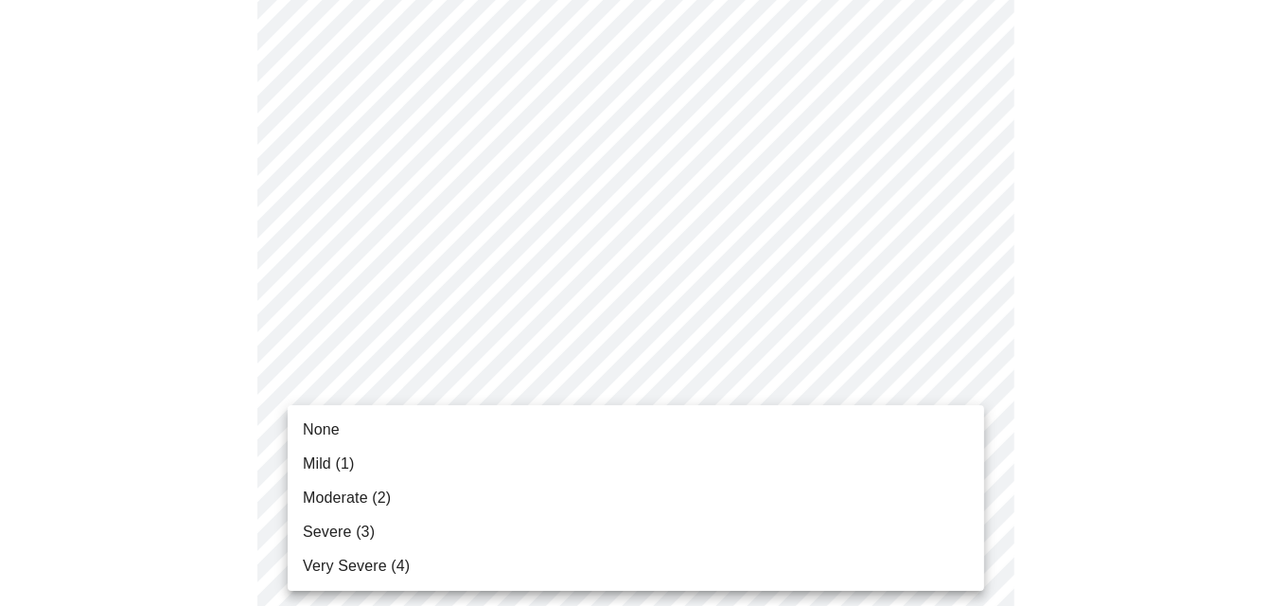
click at [432, 433] on li "None" at bounding box center [636, 430] width 696 height 34
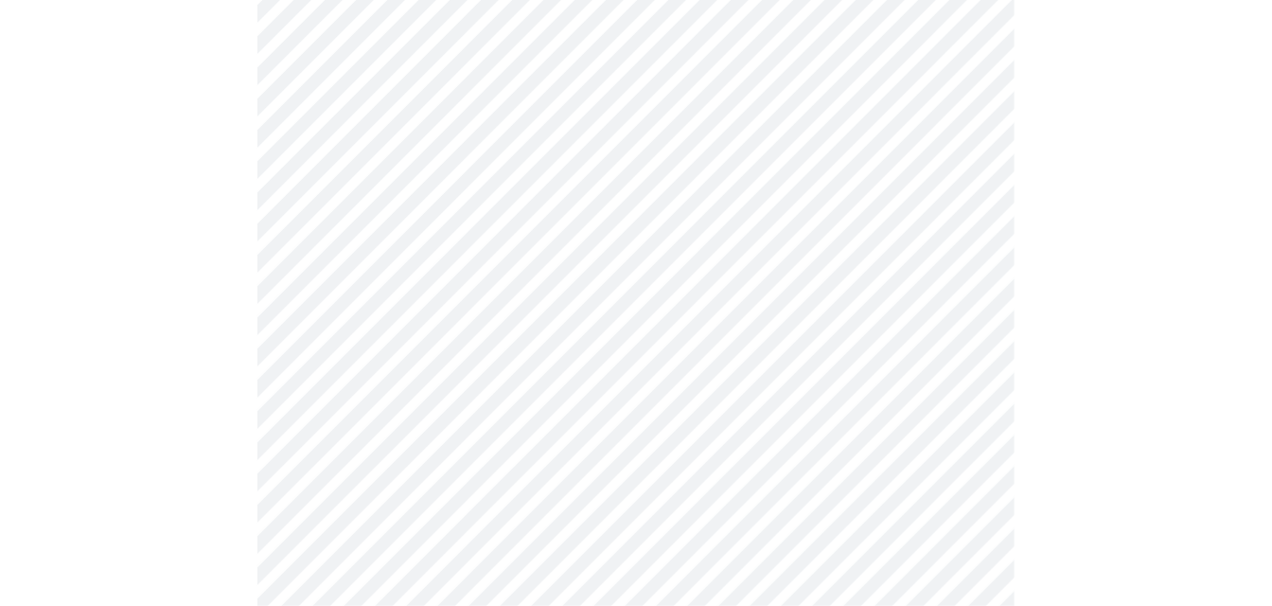
scroll to position [199, 0]
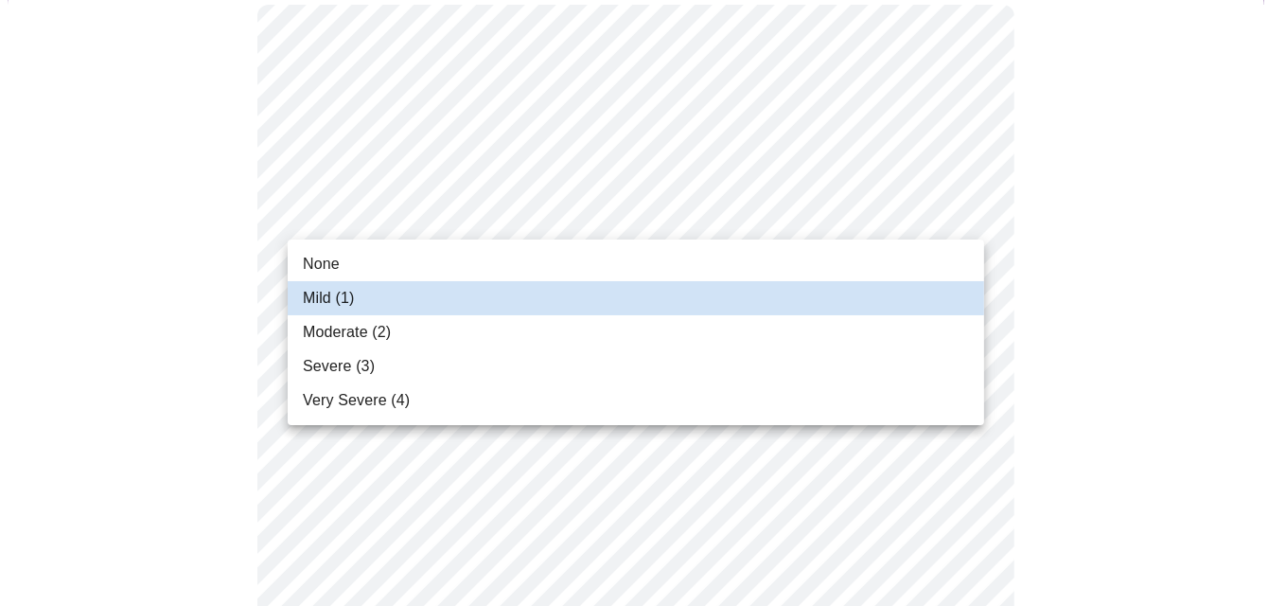
click at [346, 260] on li "None" at bounding box center [636, 264] width 696 height 34
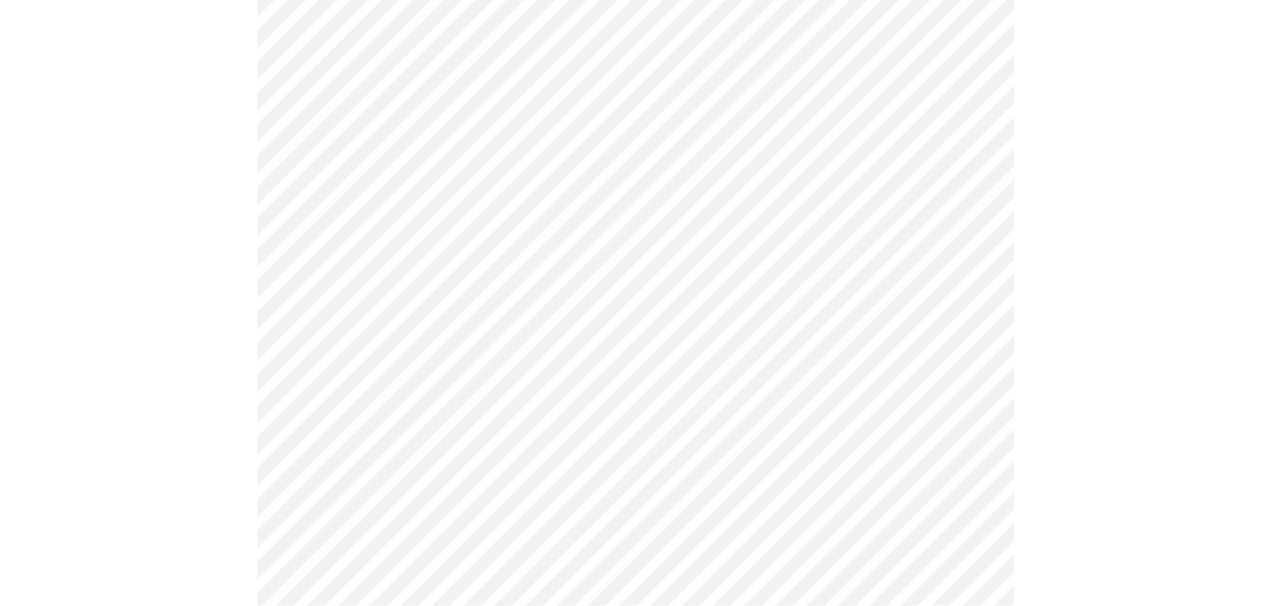
scroll to position [852, 0]
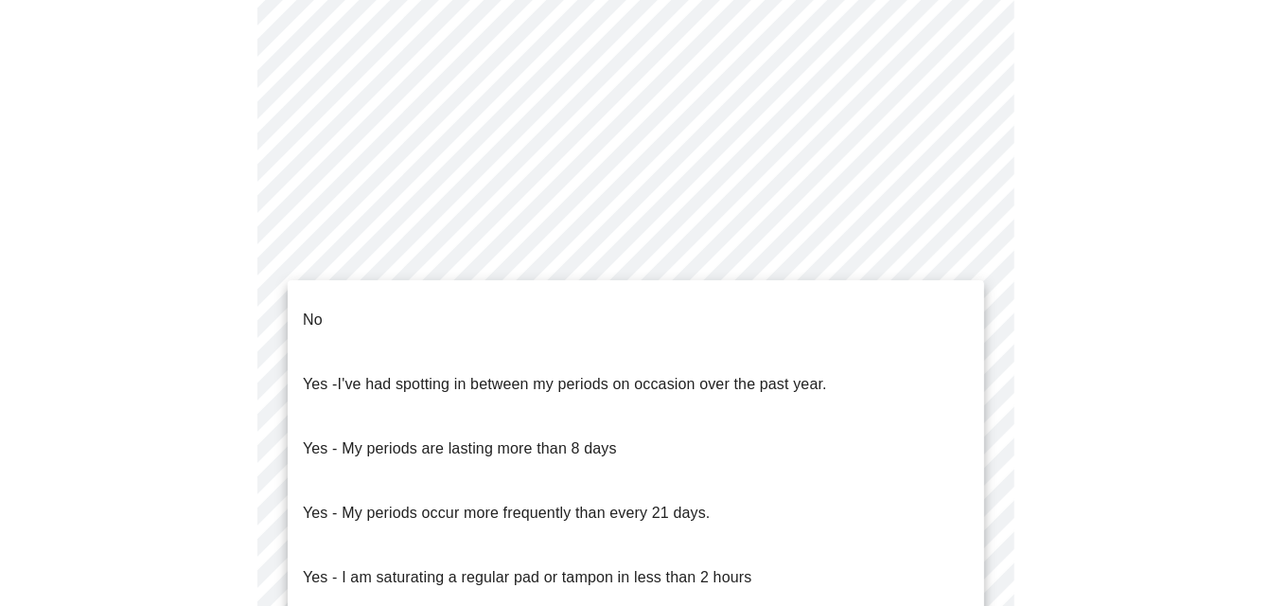
click at [397, 306] on body "MyMenopauseRx Appointments Messaging Labs Uploads Medications Community Refer a…" at bounding box center [643, 101] width 1271 height 1891
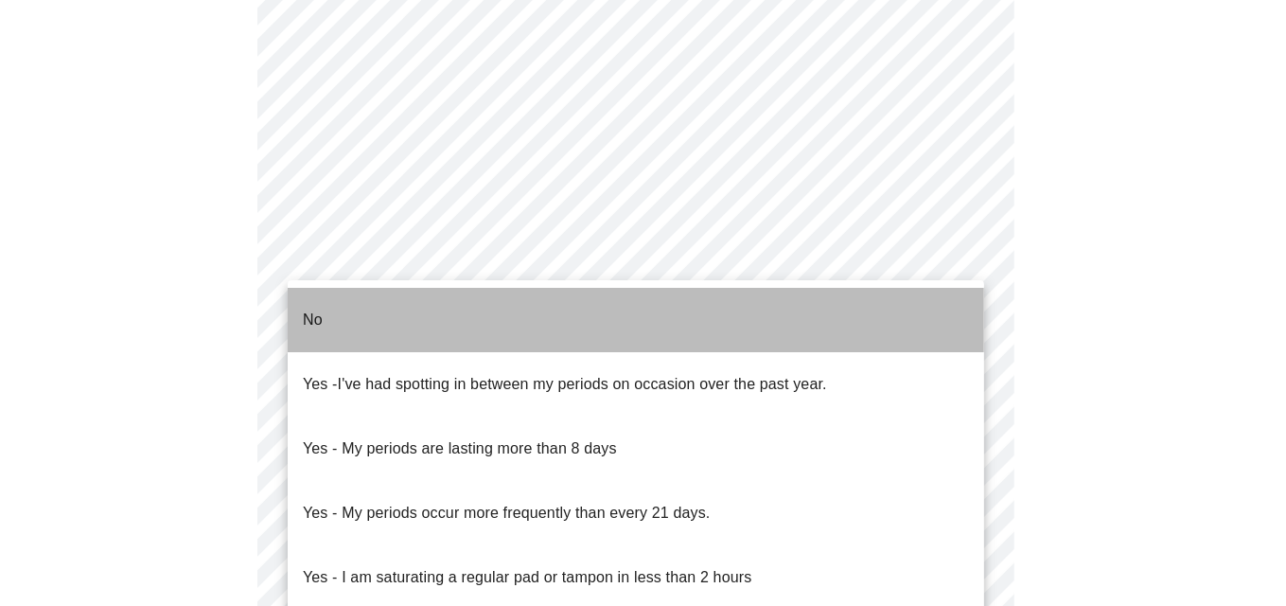
click at [369, 322] on li "No" at bounding box center [636, 320] width 696 height 64
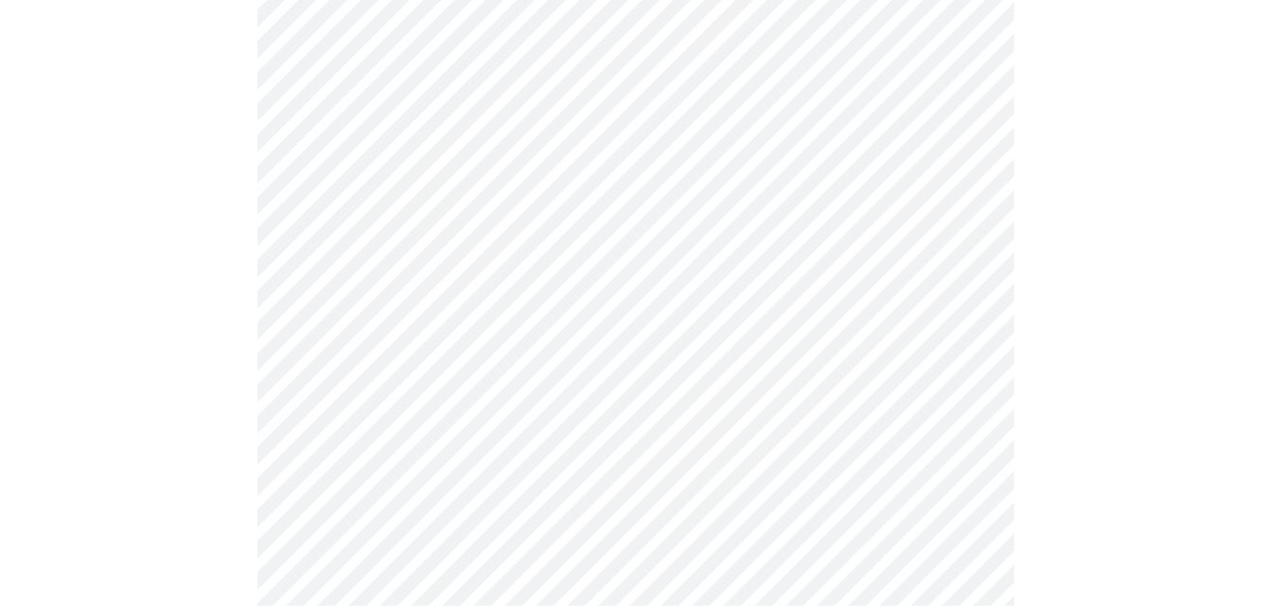
scroll to position [1041, 0]
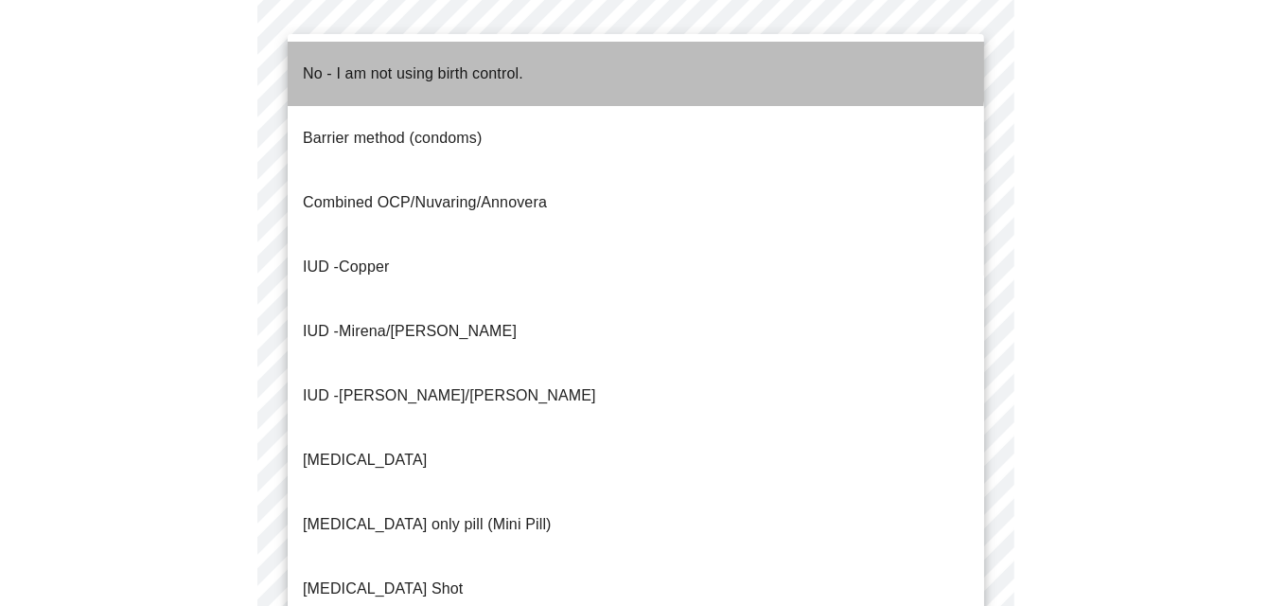
click at [432, 45] on li "No - I am not using birth control." at bounding box center [636, 74] width 696 height 64
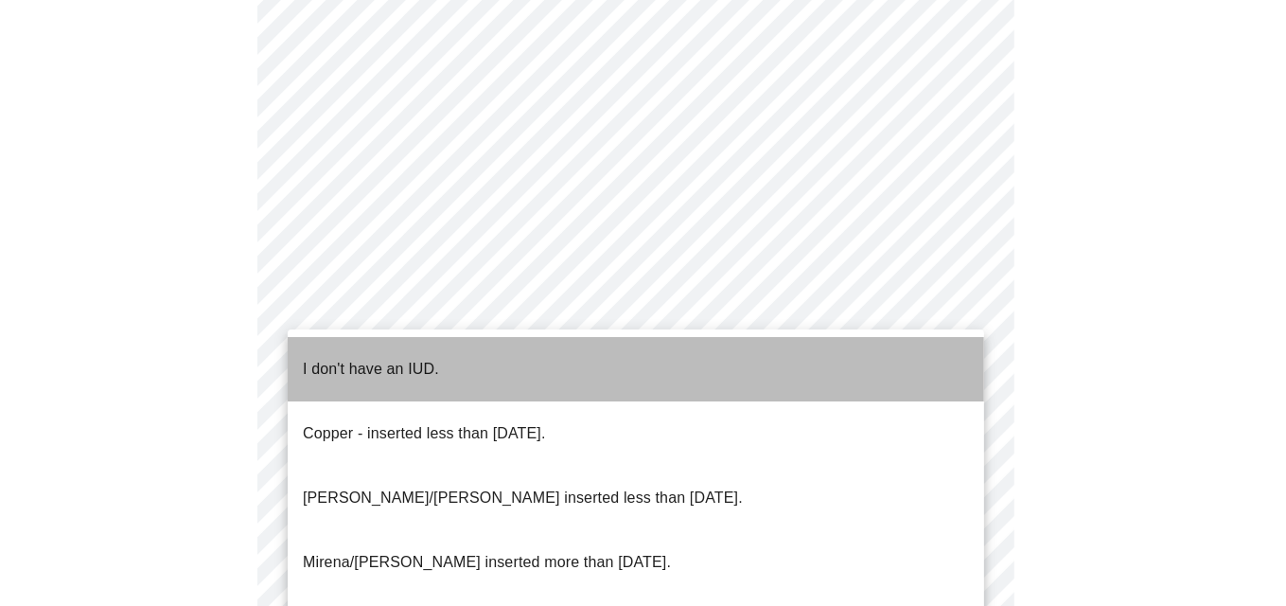
click at [357, 366] on span "I don't have an IUD." at bounding box center [371, 369] width 136 height 53
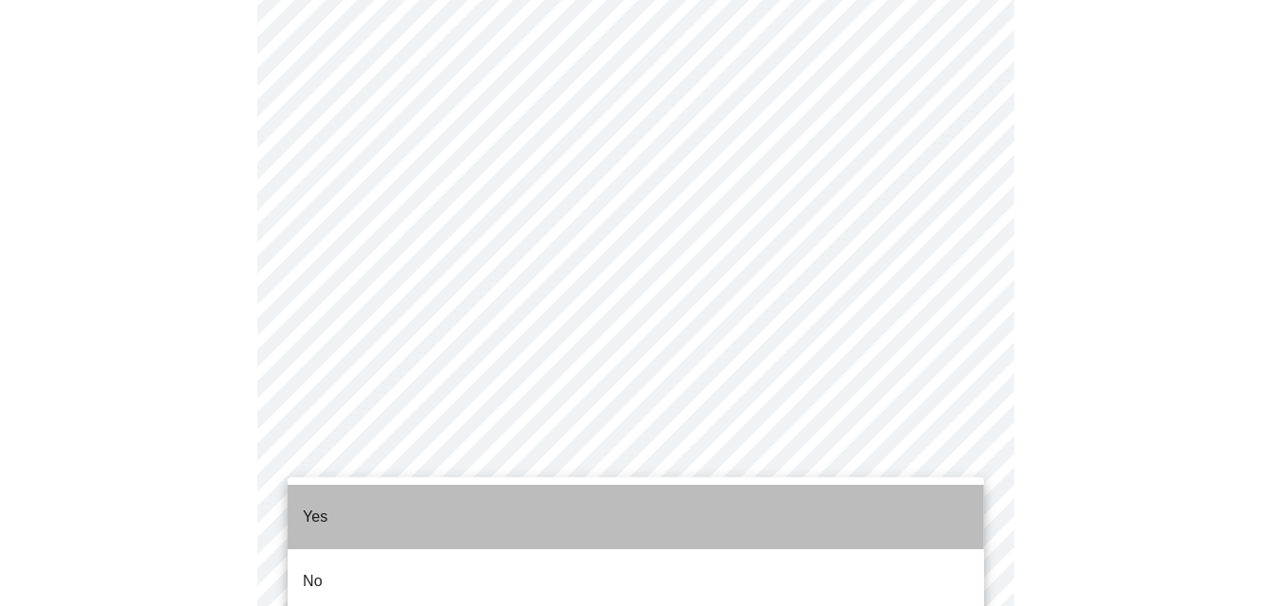
click at [399, 503] on li "Yes" at bounding box center [636, 516] width 696 height 64
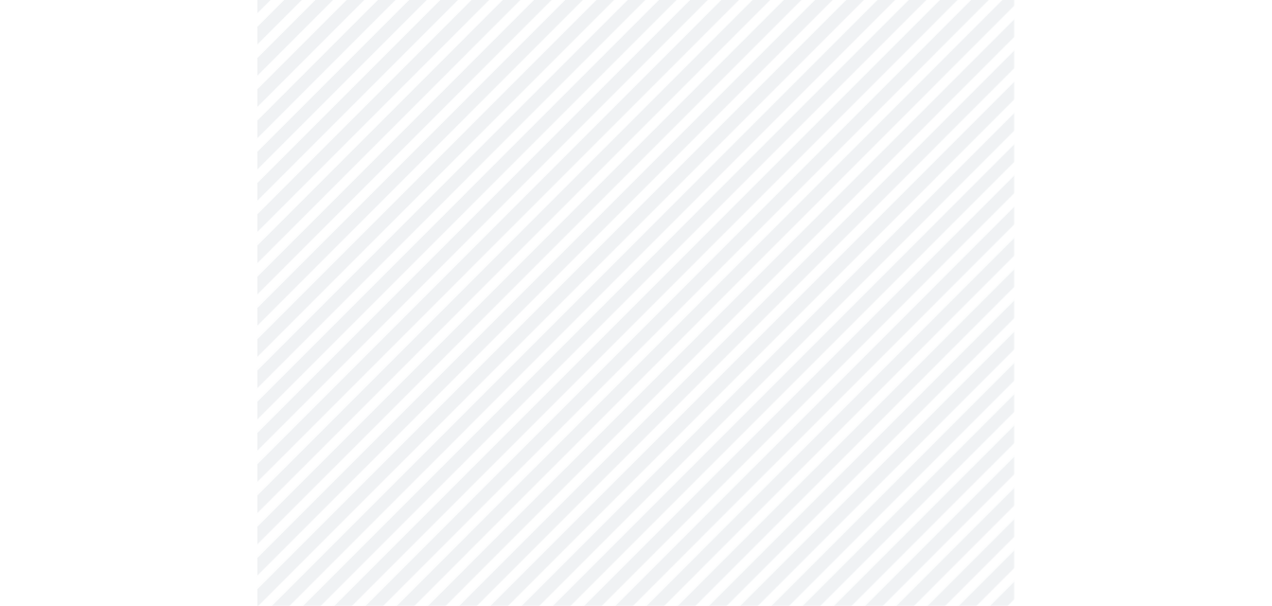
scroll to position [284, 0]
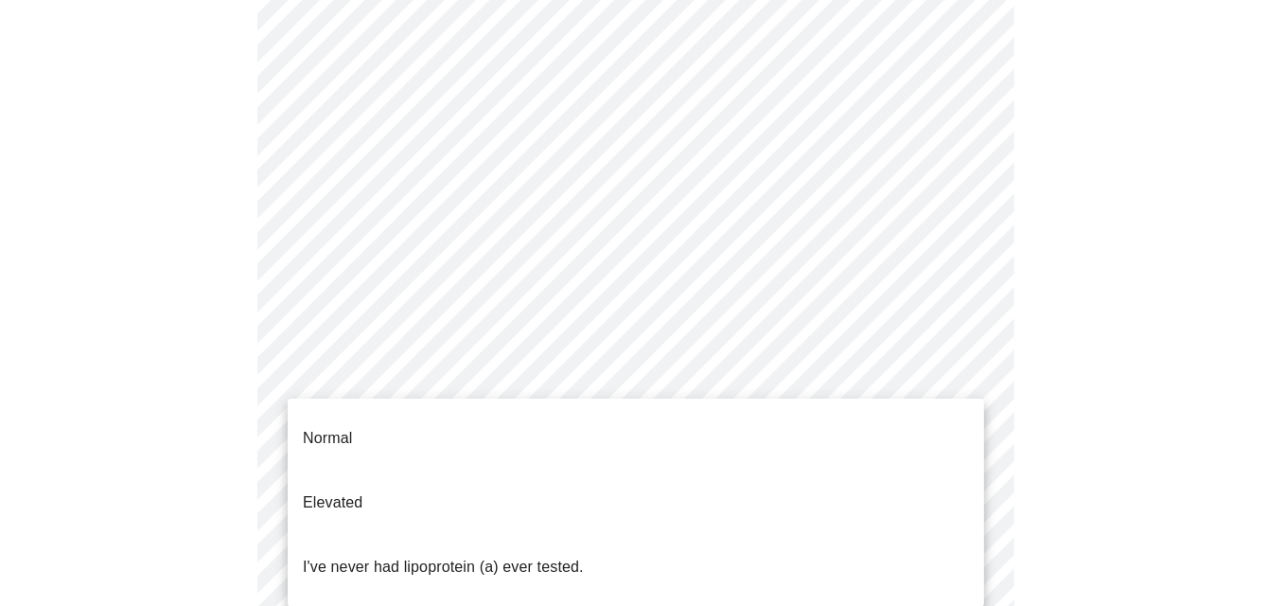
click at [531, 381] on body "MyMenopauseRx Appointments Messaging Labs Uploads Medications Community Refer a…" at bounding box center [643, 436] width 1271 height 1424
click at [523, 555] on p "I've never had lipoprotein (a) ever tested." at bounding box center [443, 566] width 281 height 23
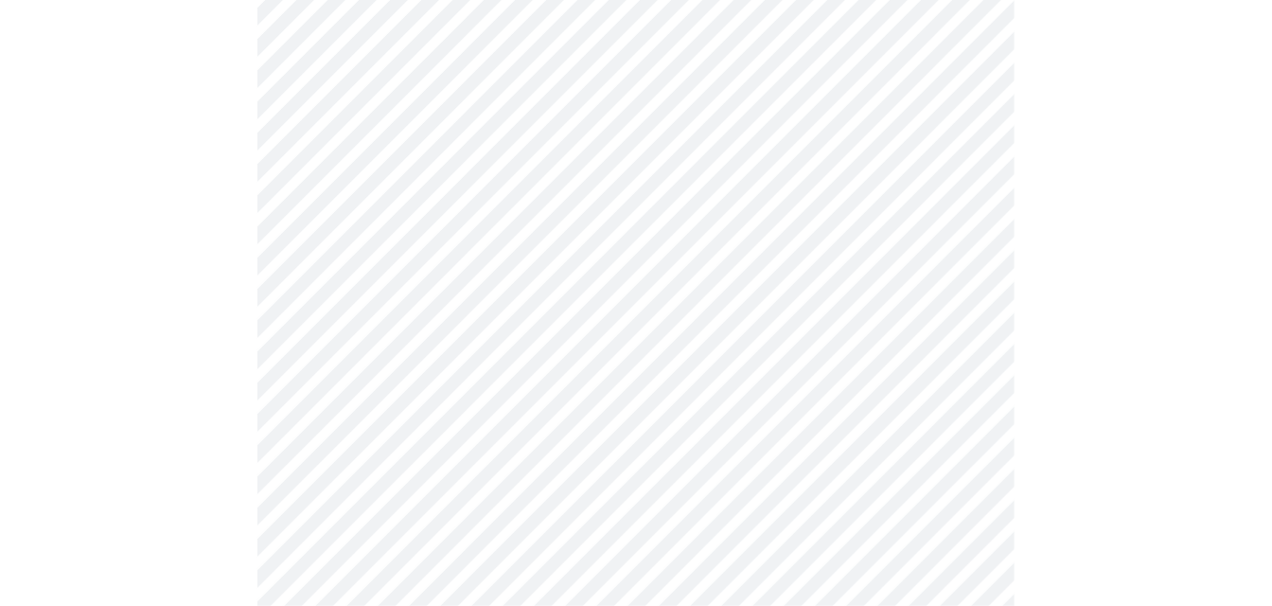
scroll to position [5015, 0]
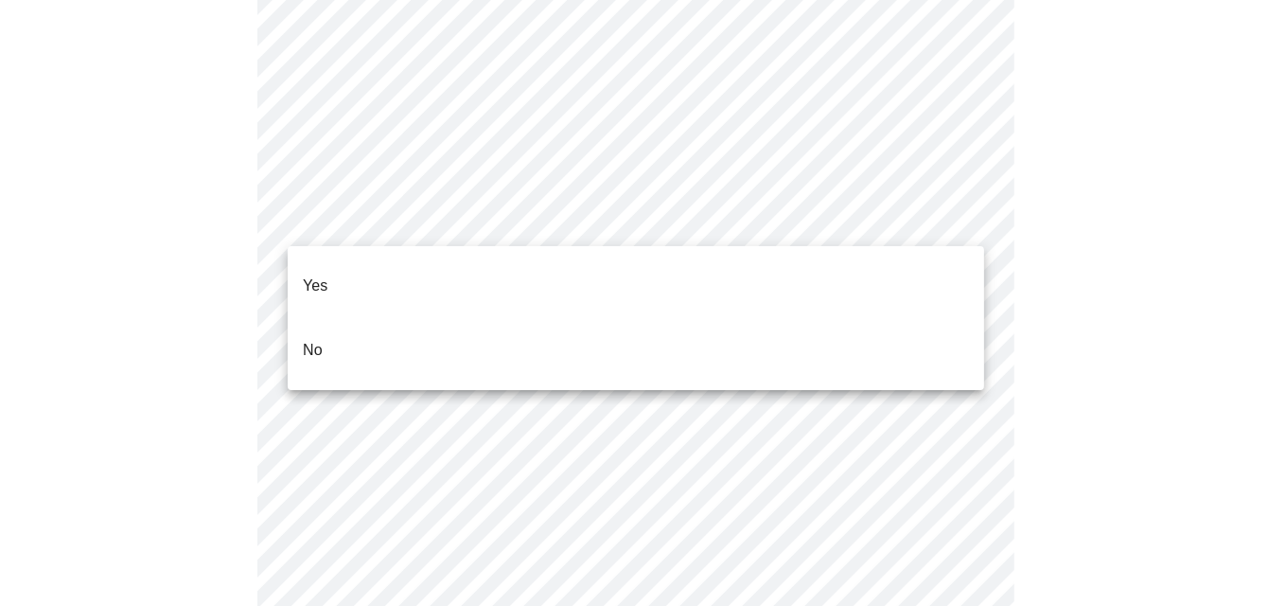
click at [410, 318] on li "No" at bounding box center [636, 350] width 696 height 64
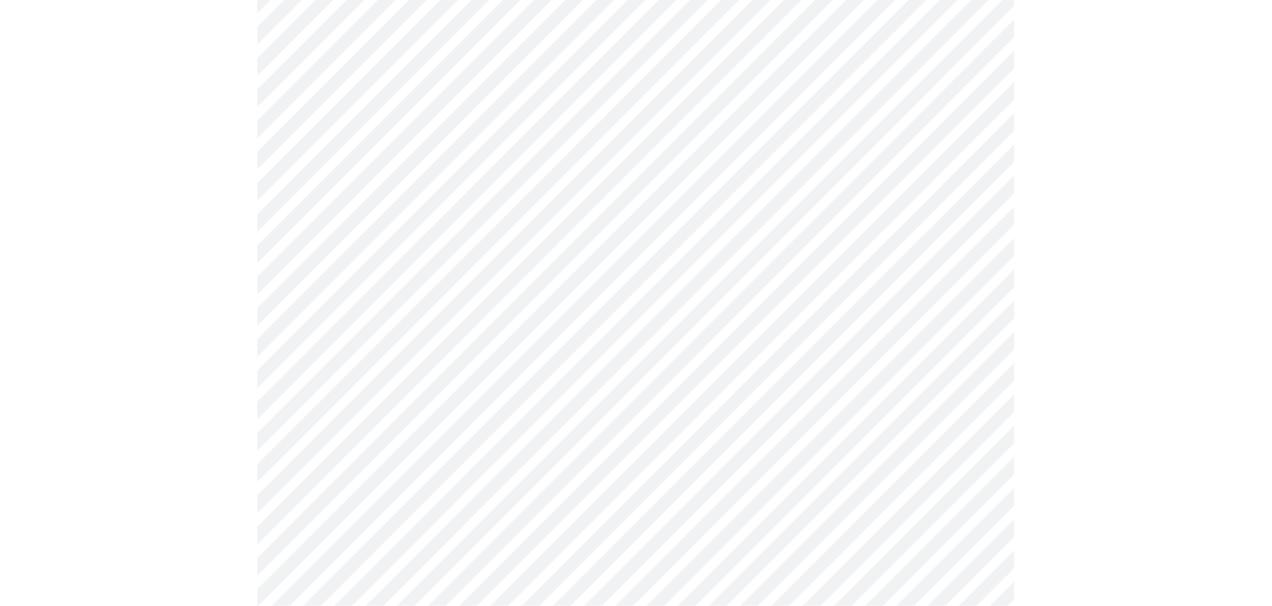
scroll to position [5203, 0]
drag, startPoint x: 161, startPoint y: 452, endPoint x: 180, endPoint y: 451, distance: 18.9
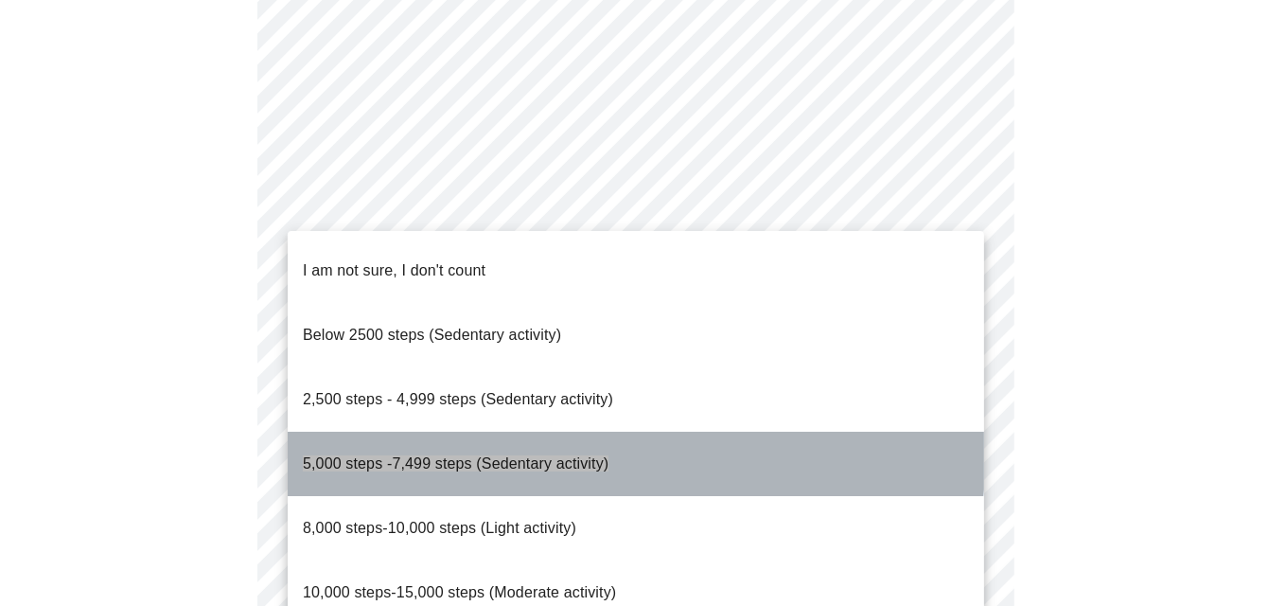
click at [539, 455] on span "5,000 steps -7,499 steps (Sedentary activity)" at bounding box center [456, 463] width 306 height 16
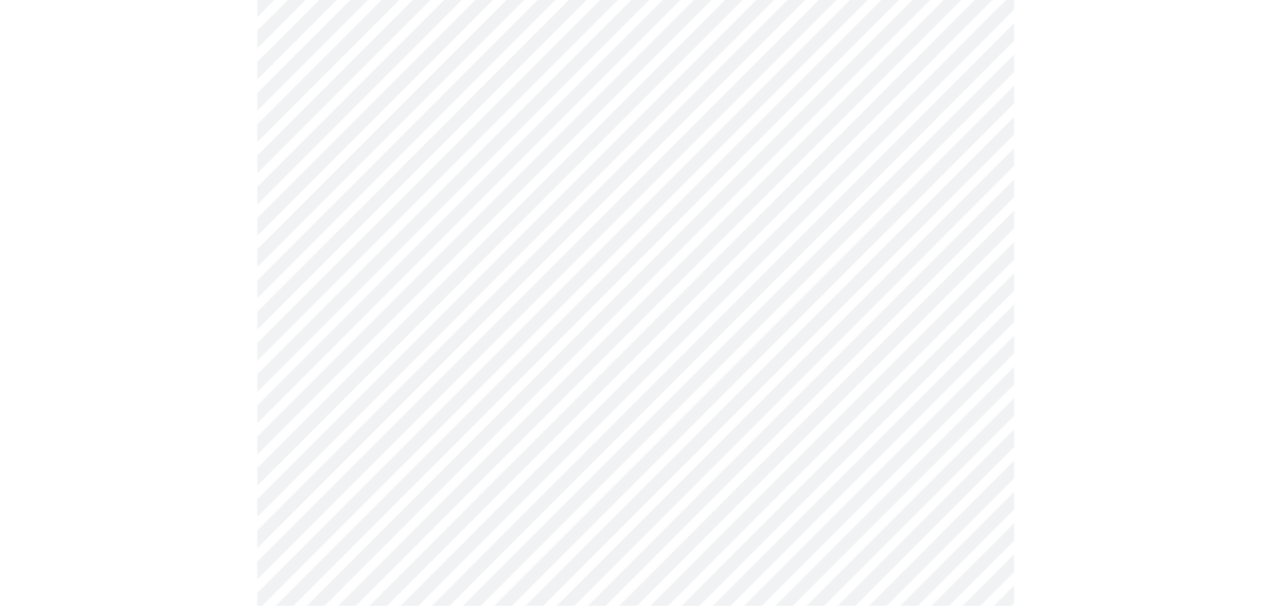
scroll to position [1797, 0]
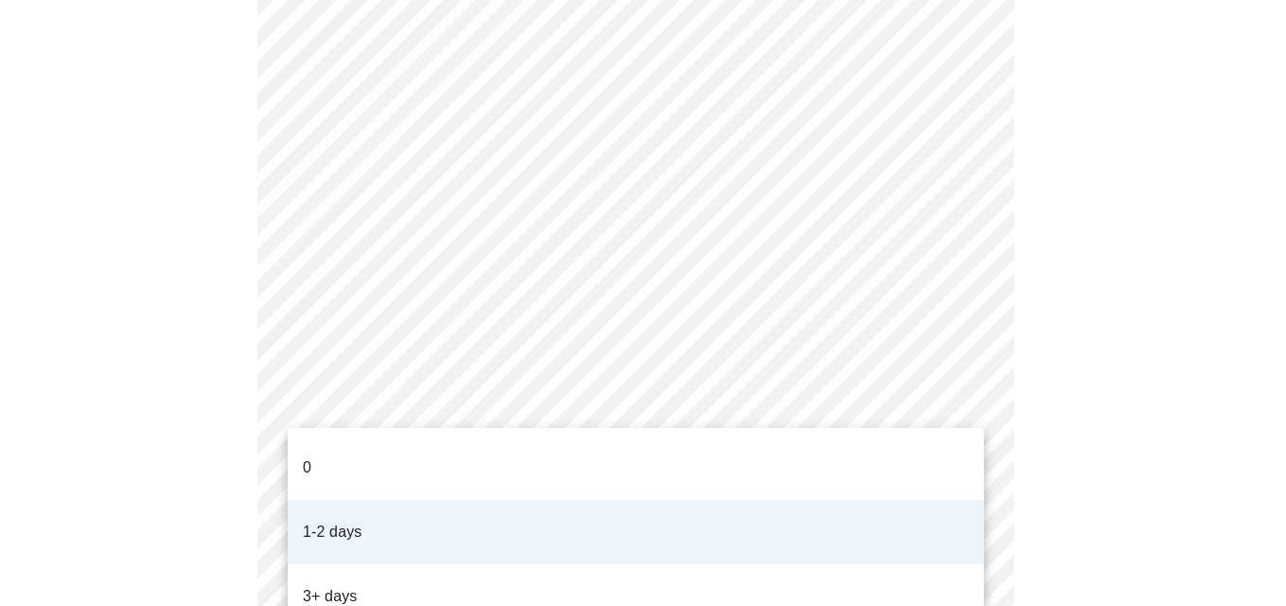
click at [460, 505] on li "1-2 days" at bounding box center [636, 532] width 696 height 64
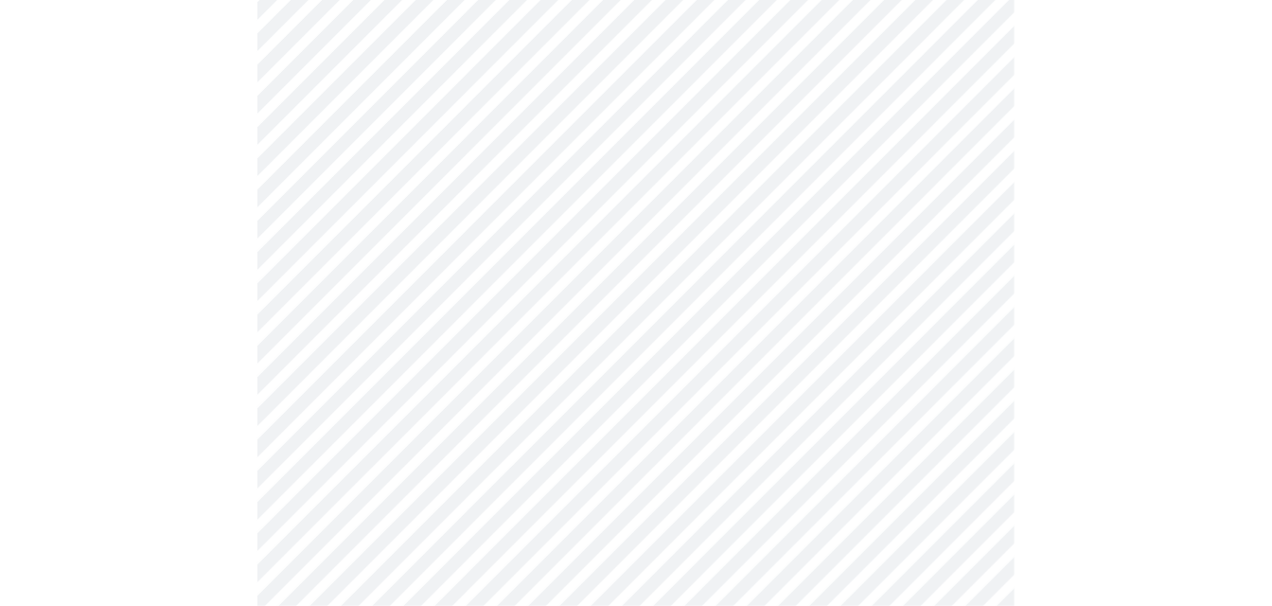
scroll to position [1451, 0]
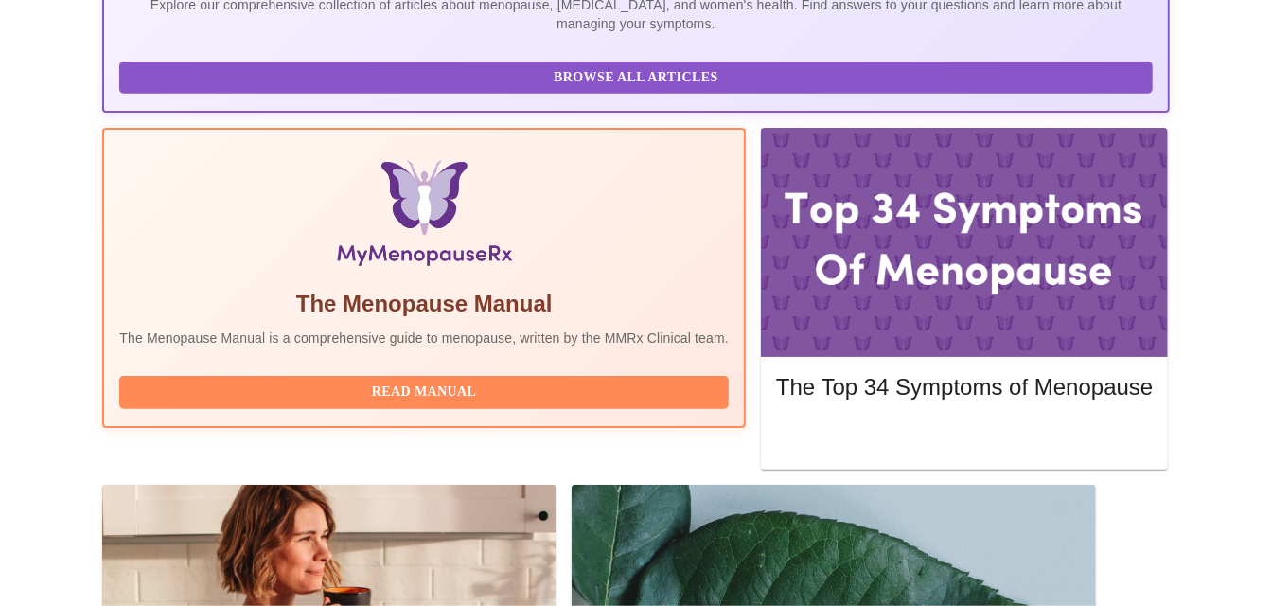
scroll to position [505, 0]
